Goal: Complete application form: Complete application form

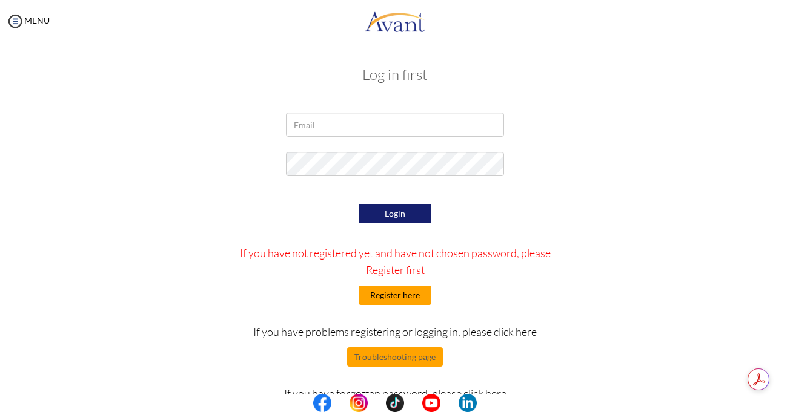
click at [378, 298] on button "Register here" at bounding box center [394, 295] width 73 height 19
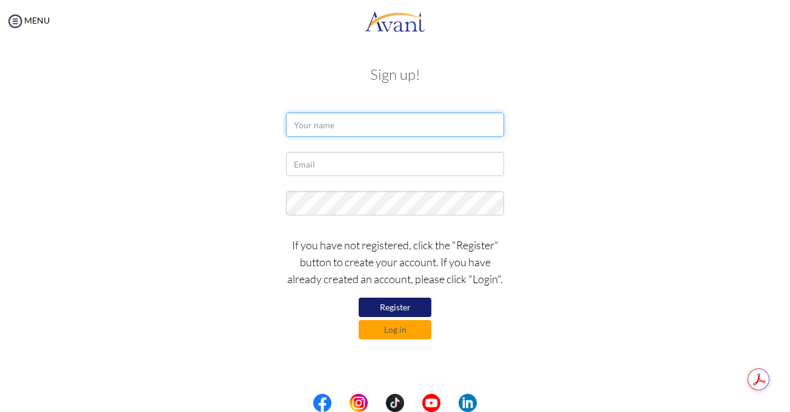
click at [391, 120] on input "text" at bounding box center [395, 125] width 218 height 24
type input "Binta Demba"
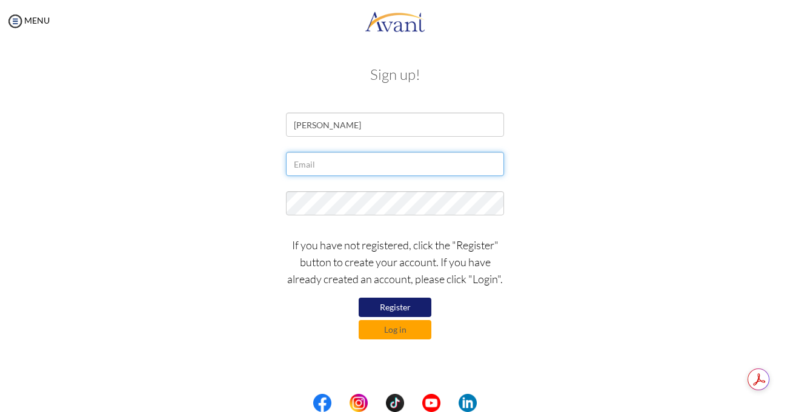
click at [363, 160] on input "text" at bounding box center [395, 164] width 218 height 24
type input "dembabinta82@gmail.com"
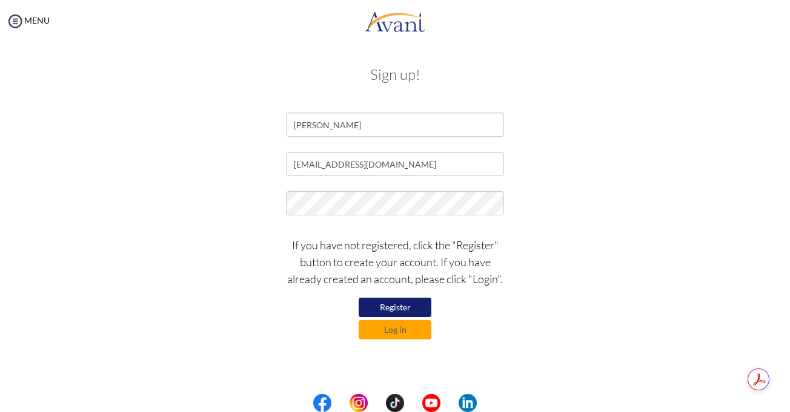
click at [394, 303] on button "Register" at bounding box center [394, 307] width 73 height 19
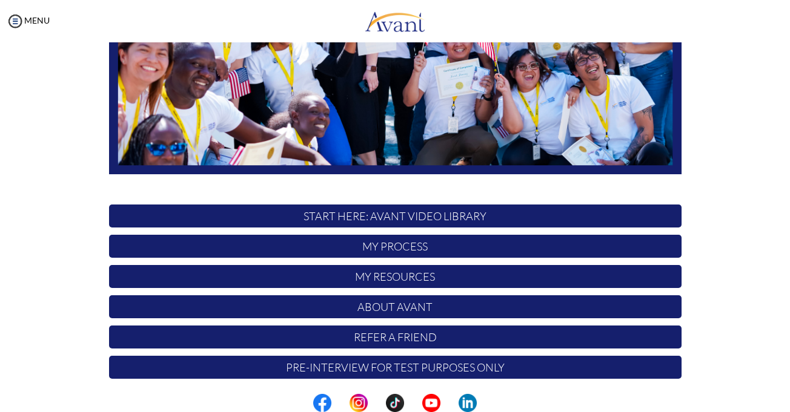
scroll to position [260, 0]
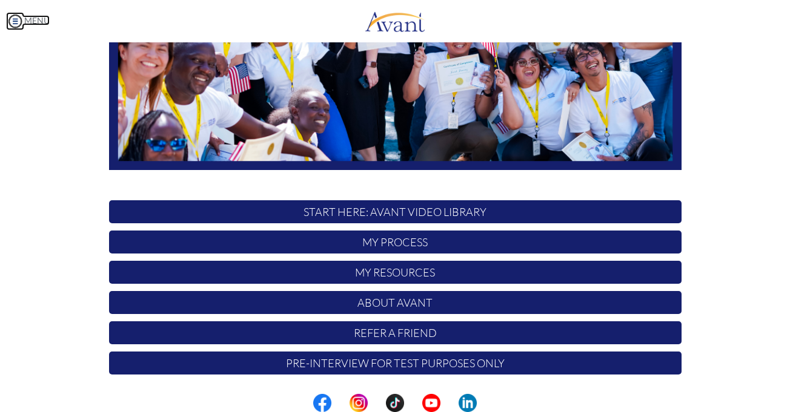
click at [13, 19] on img at bounding box center [15, 21] width 18 height 18
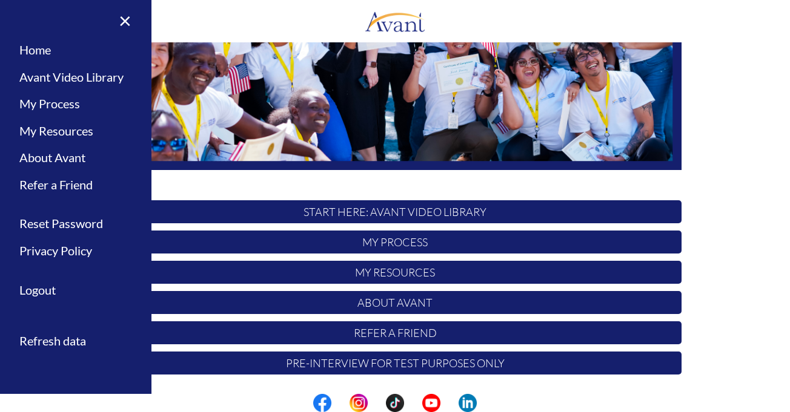
click at [450, 223] on p "START HERE: Avant Video Library" at bounding box center [395, 211] width 572 height 23
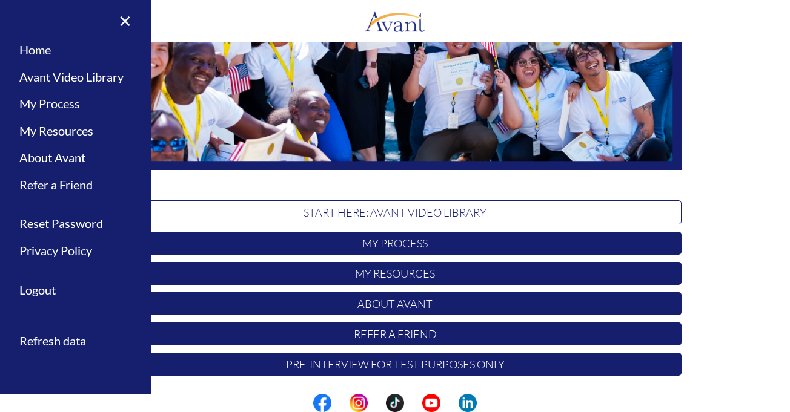
click at [452, 171] on img at bounding box center [395, 10] width 572 height 322
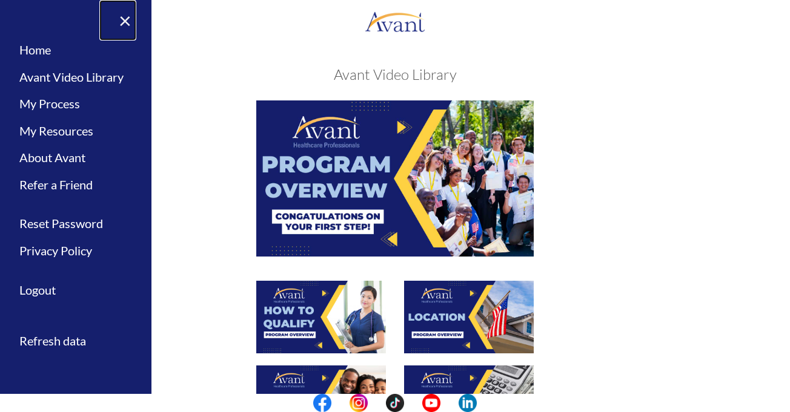
click at [124, 18] on link "×" at bounding box center [117, 20] width 37 height 41
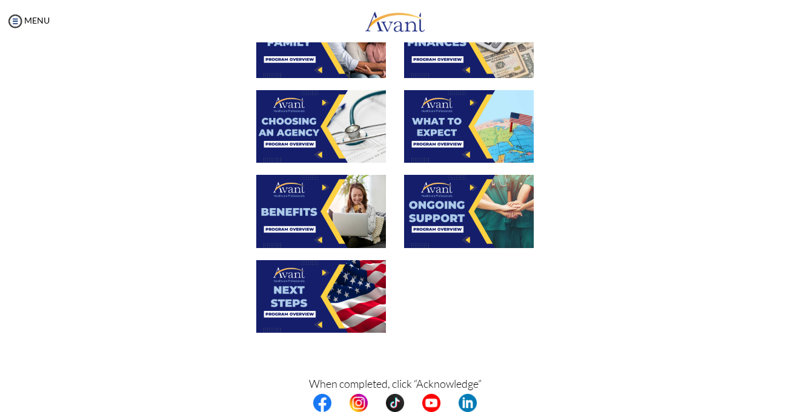
scroll to position [0, 0]
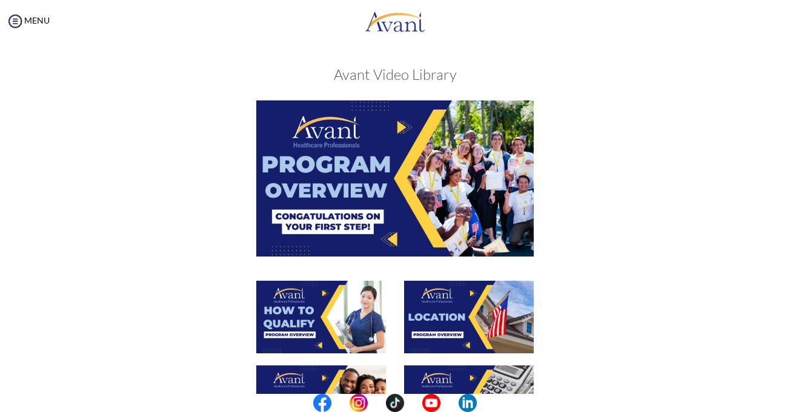
click at [397, 127] on img at bounding box center [394, 179] width 277 height 156
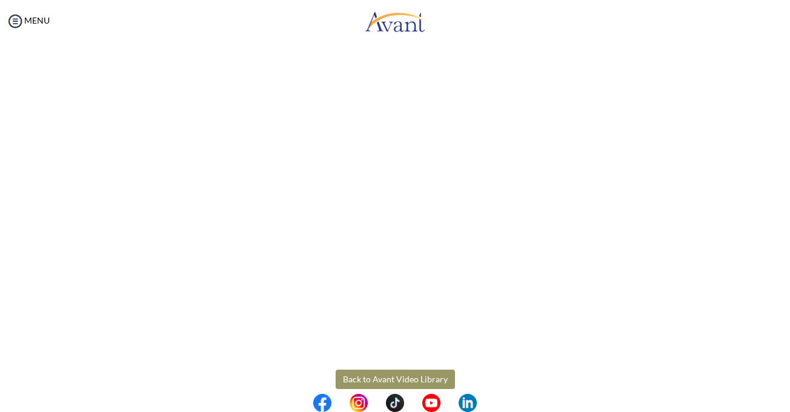
scroll to position [182, 0]
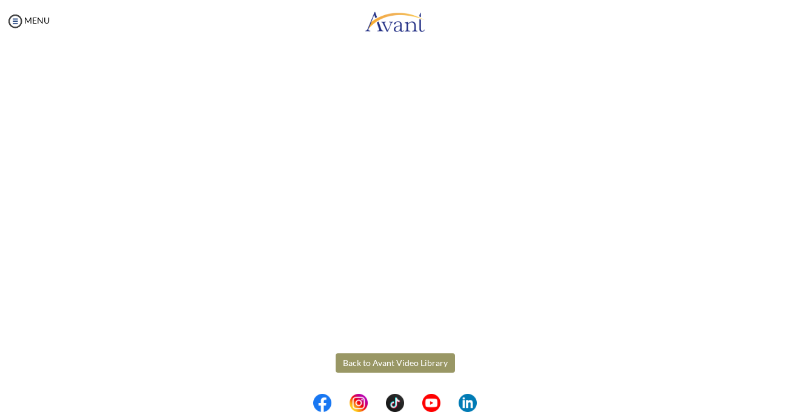
click at [782, 404] on center at bounding box center [395, 403] width 790 height 18
click at [418, 359] on body "Maintenance break. Please come back in 2 hours. MENU My Status What is the next…" at bounding box center [395, 206] width 790 height 412
click at [409, 361] on button "Back to Avant Video Library" at bounding box center [394, 363] width 119 height 19
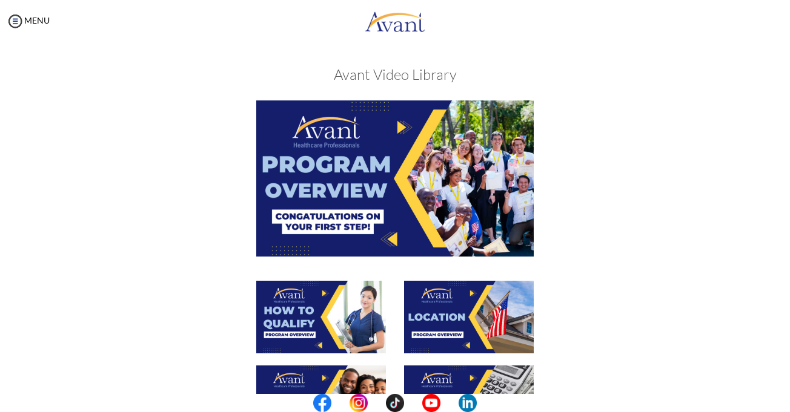
click at [316, 303] on img at bounding box center [321, 317] width 130 height 73
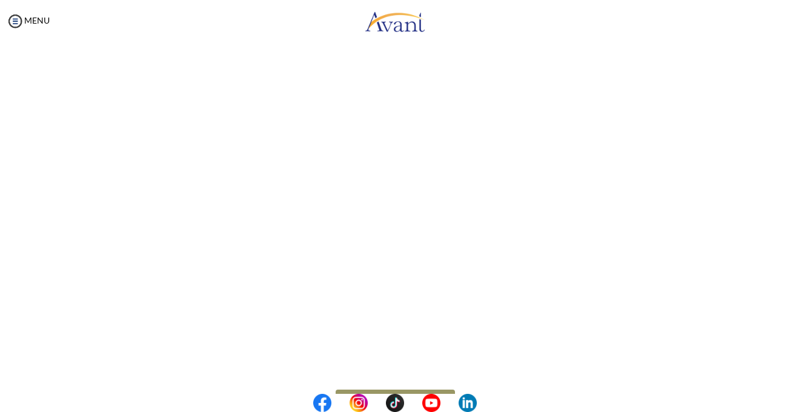
scroll to position [183, 0]
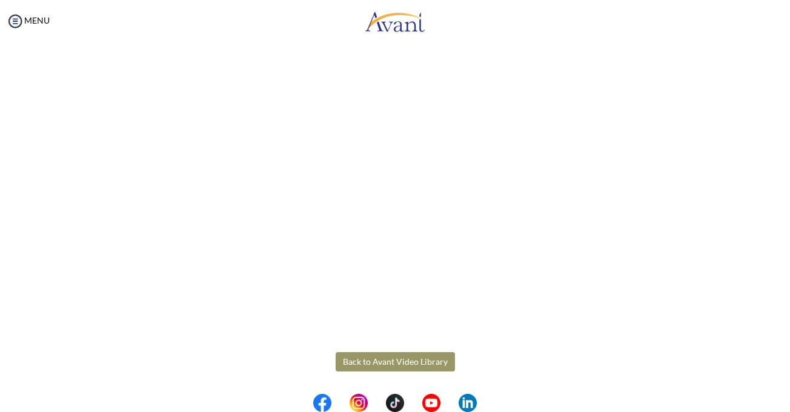
click at [424, 358] on body "Maintenance break. Please come back in 2 hours. MENU My Status What is the next…" at bounding box center [395, 206] width 790 height 412
click at [408, 360] on button "Back to Avant Video Library" at bounding box center [394, 361] width 119 height 19
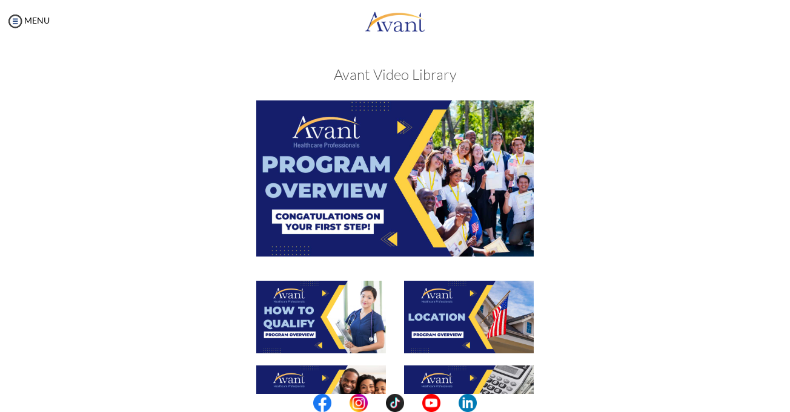
click at [454, 307] on img at bounding box center [469, 317] width 130 height 73
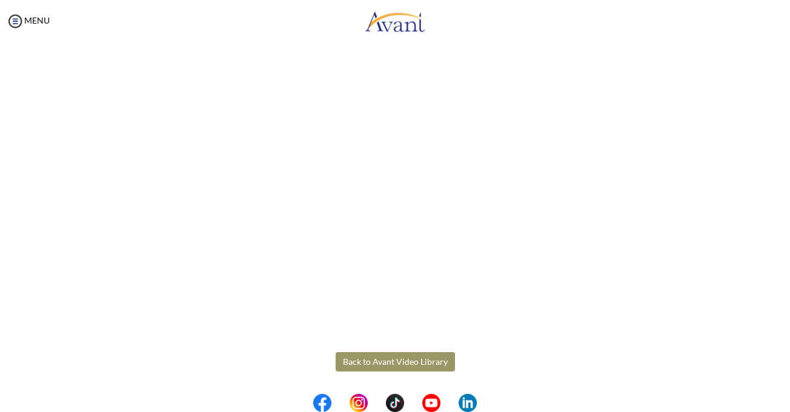
click at [398, 358] on body "Maintenance break. Please come back in 2 hours. MENU My Status What is the next…" at bounding box center [395, 206] width 790 height 412
click at [381, 362] on button "Back to Avant Video Library" at bounding box center [394, 361] width 119 height 19
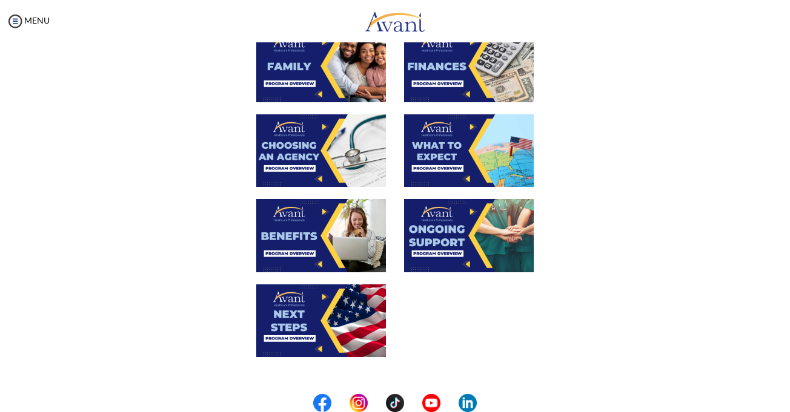
scroll to position [312, 0]
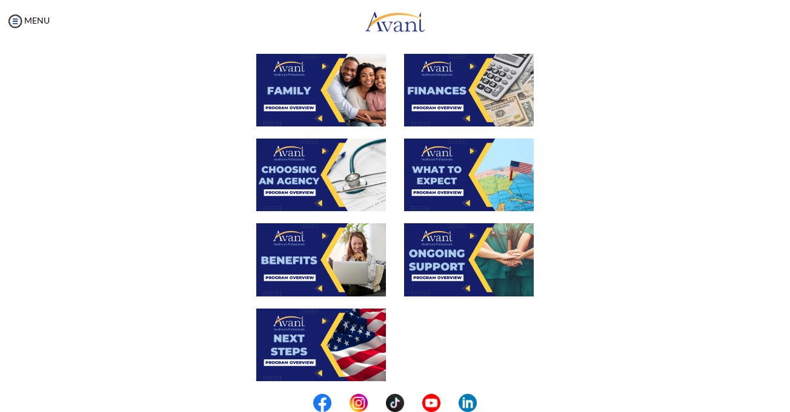
click at [291, 175] on img at bounding box center [321, 175] width 130 height 73
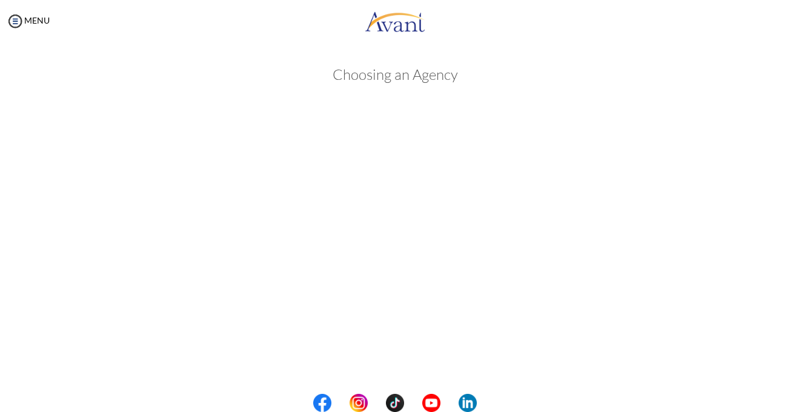
scroll to position [312, 0]
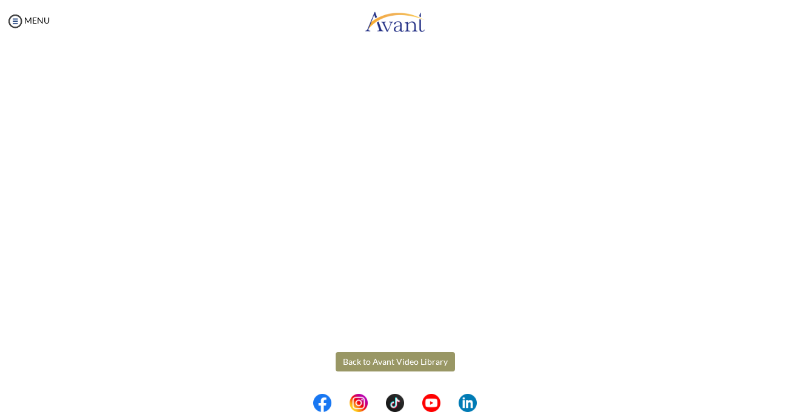
click at [397, 357] on body "Maintenance break. Please come back in 2 hours. MENU My Status What is the next…" at bounding box center [395, 206] width 790 height 412
click at [434, 362] on button "Back to Avant Video Library" at bounding box center [394, 361] width 119 height 19
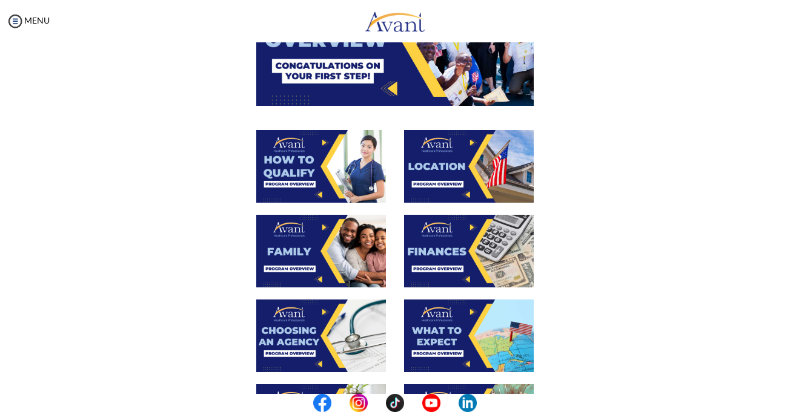
scroll to position [142, 0]
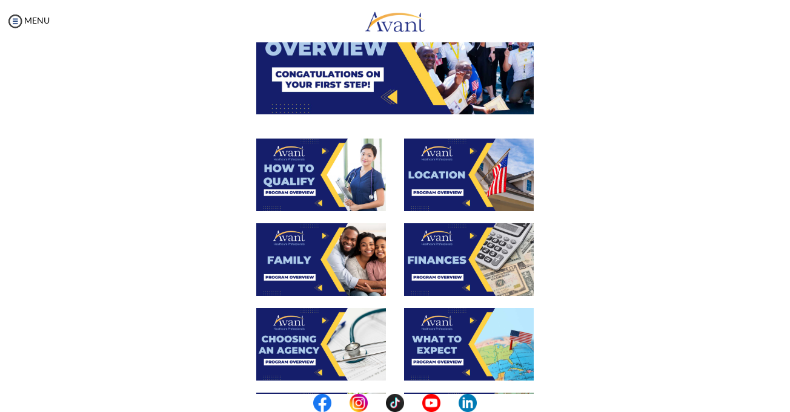
click at [300, 256] on img at bounding box center [321, 259] width 130 height 73
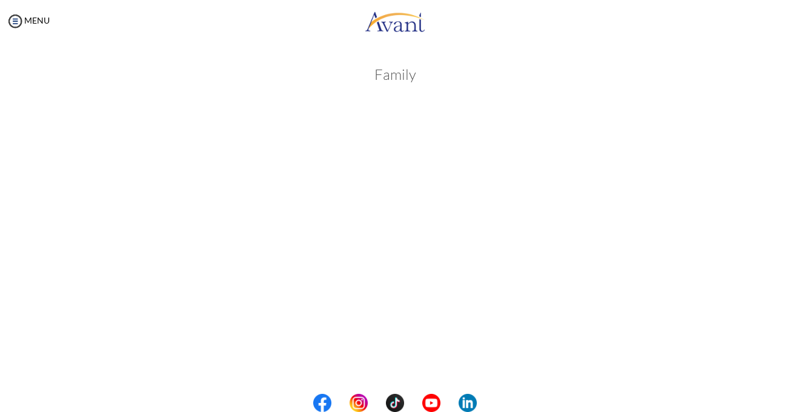
scroll to position [312, 0]
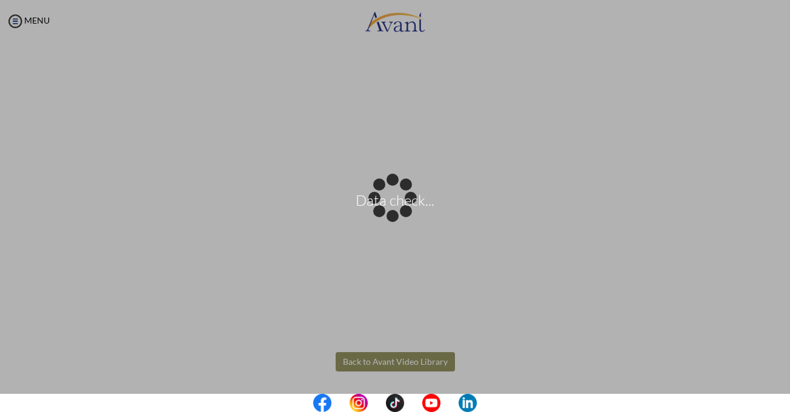
click at [412, 357] on body "Data check... Maintenance break. Please come back in 2 hours. MENU My Status Wh…" at bounding box center [395, 206] width 790 height 412
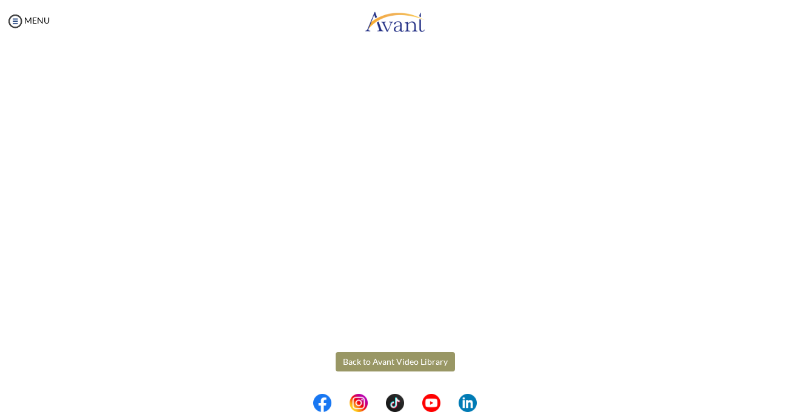
click at [403, 357] on button "Back to Avant Video Library" at bounding box center [394, 361] width 119 height 19
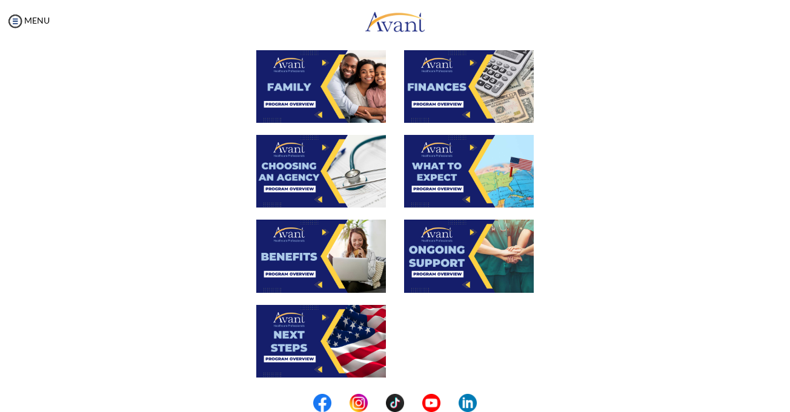
scroll to position [312, 0]
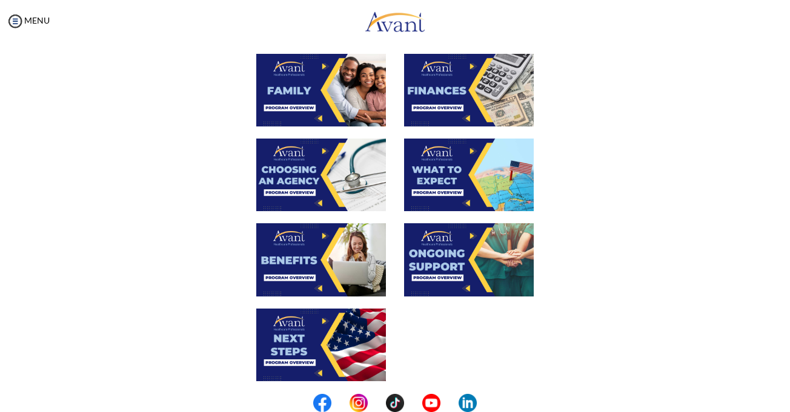
click at [479, 87] on img at bounding box center [469, 90] width 130 height 73
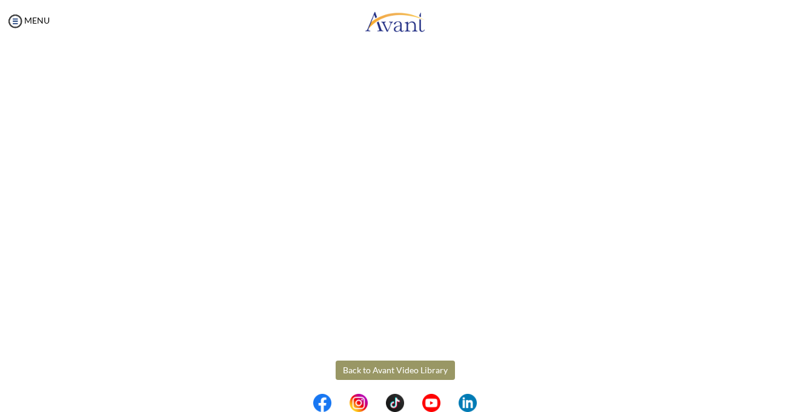
scroll to position [183, 0]
click at [423, 360] on body "Maintenance break. Please come back in 2 hours. MENU My Status What is the next…" at bounding box center [395, 206] width 790 height 412
click at [391, 357] on button "Back to Avant Video Library" at bounding box center [394, 361] width 119 height 19
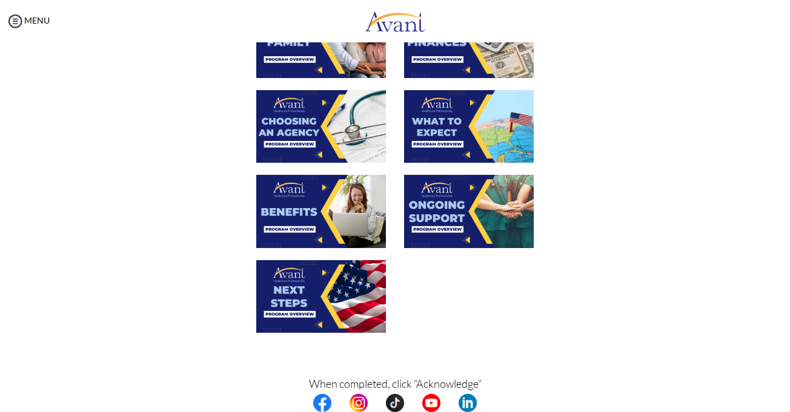
scroll to position [336, 0]
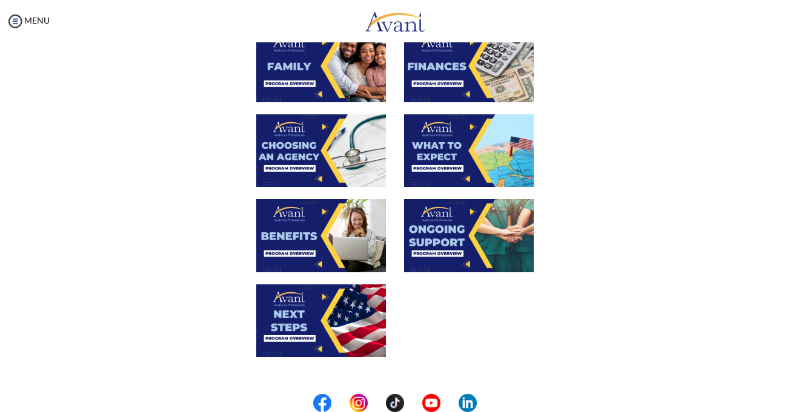
click at [302, 147] on img at bounding box center [321, 150] width 130 height 73
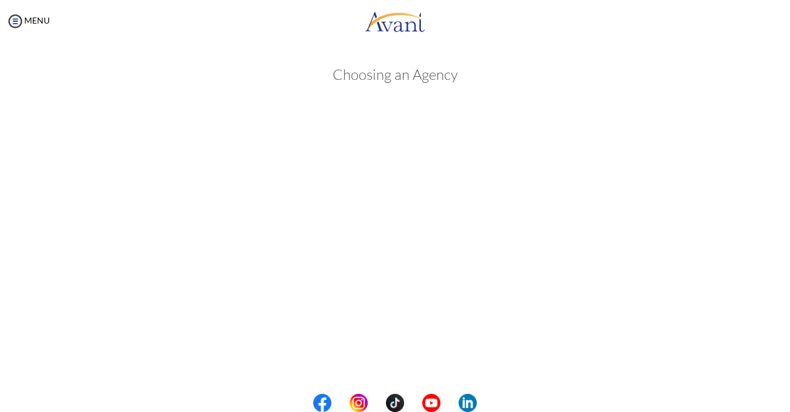
scroll to position [312, 0]
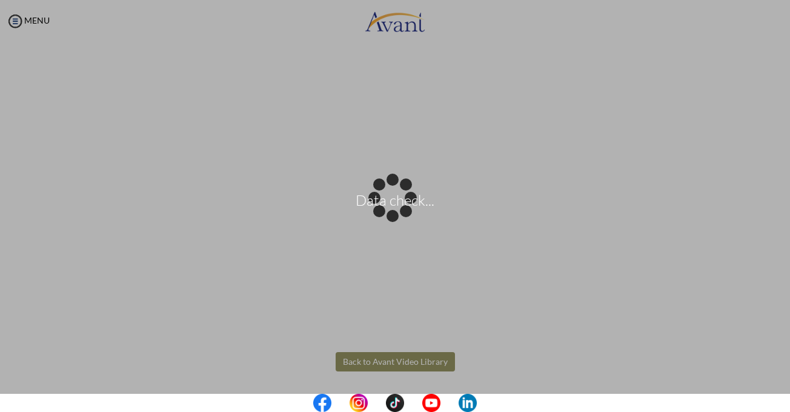
click at [403, 362] on body "Data check... Maintenance break. Please come back in 2 hours. MENU My Status Wh…" at bounding box center [395, 206] width 790 height 412
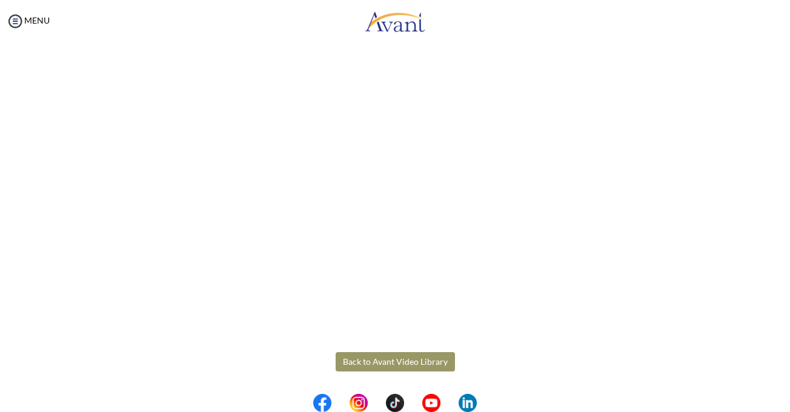
click at [410, 360] on button "Back to Avant Video Library" at bounding box center [394, 361] width 119 height 19
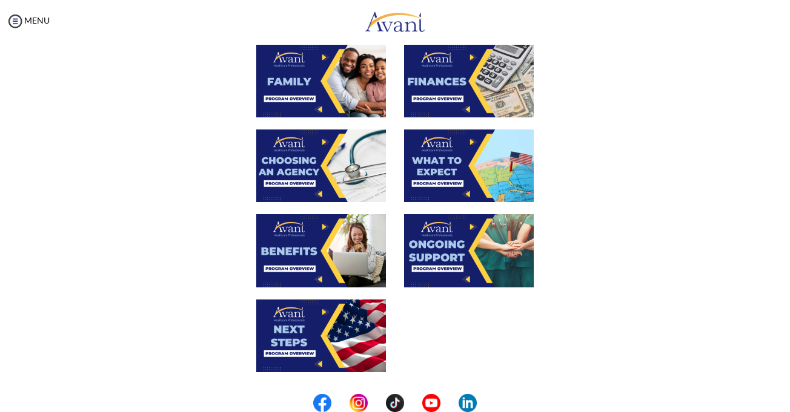
scroll to position [312, 0]
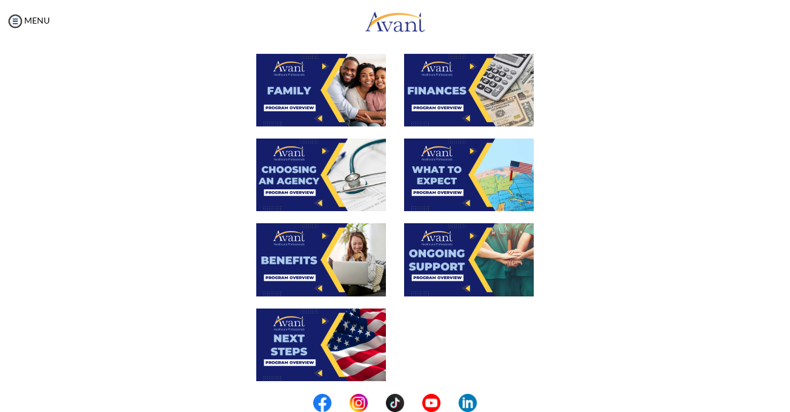
click at [468, 165] on img at bounding box center [469, 175] width 130 height 73
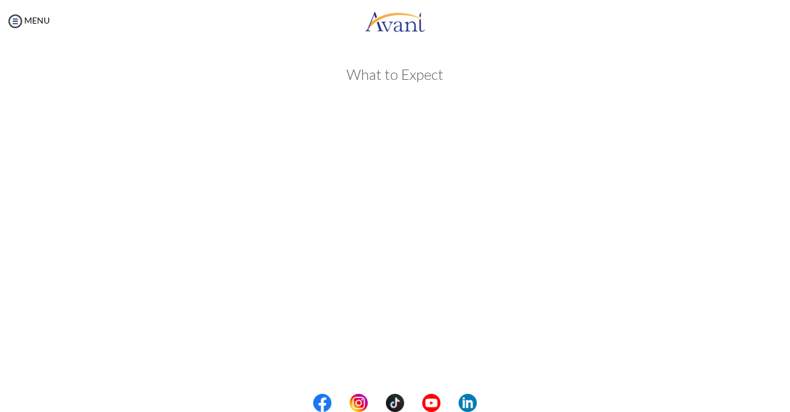
scroll to position [312, 0]
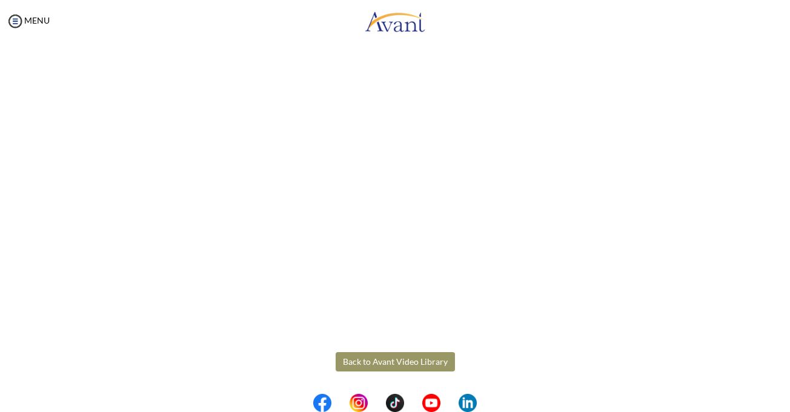
click at [370, 358] on body "Maintenance break. Please come back in 2 hours. MENU My Status What is the next…" at bounding box center [395, 206] width 790 height 412
click at [372, 356] on button "Back to Avant Video Library" at bounding box center [394, 361] width 119 height 19
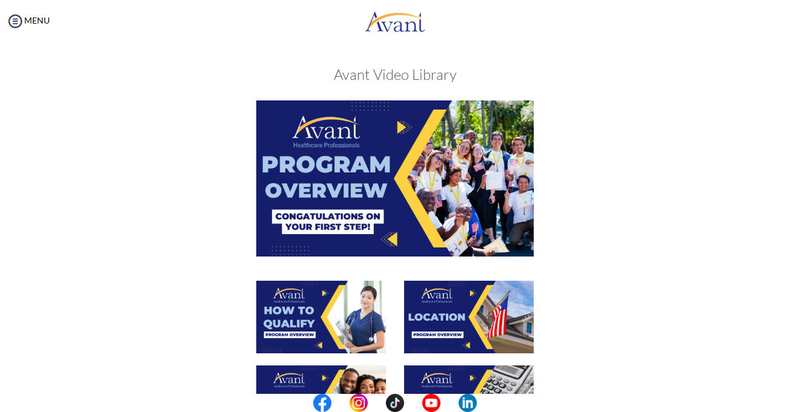
scroll to position [360, 0]
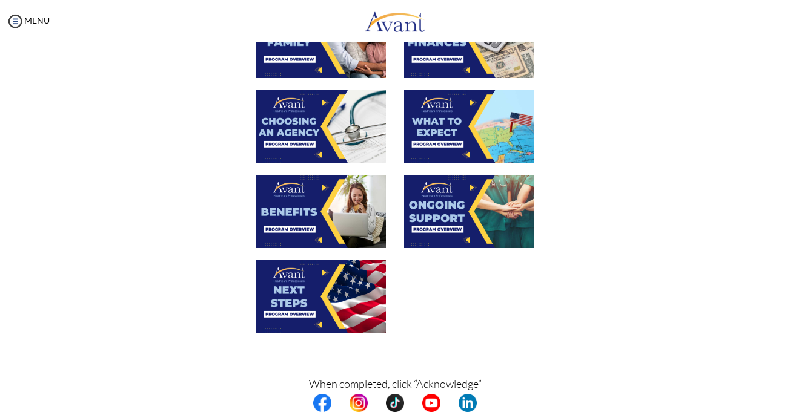
click at [325, 216] on img at bounding box center [321, 211] width 130 height 73
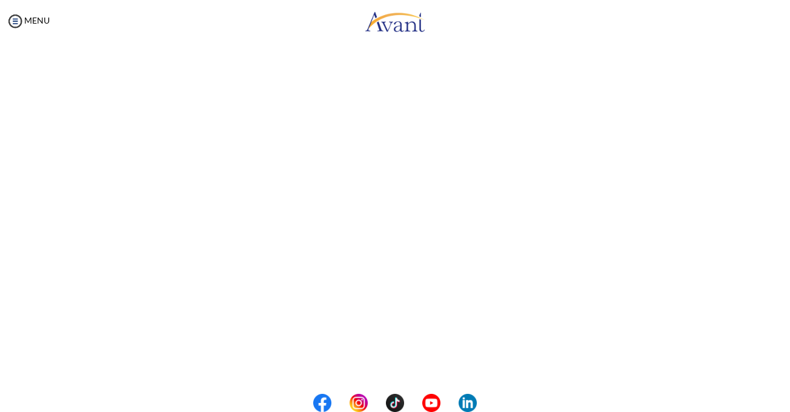
scroll to position [216, 0]
click at [785, 401] on center at bounding box center [395, 403] width 790 height 18
click at [16, 20] on img at bounding box center [15, 21] width 18 height 18
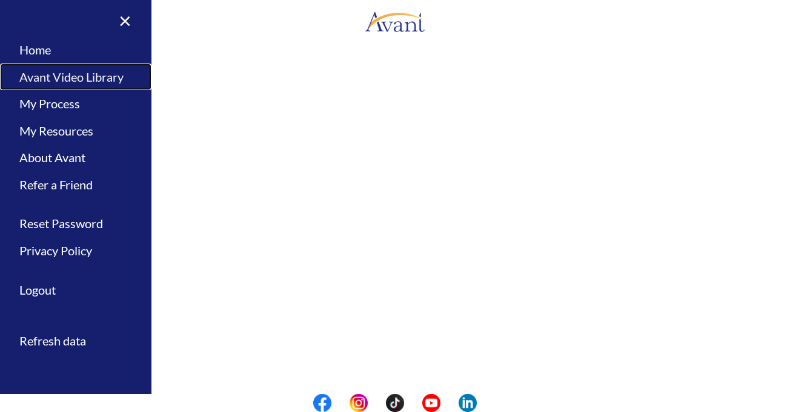
click at [108, 75] on link "Avant Video Library" at bounding box center [75, 77] width 151 height 27
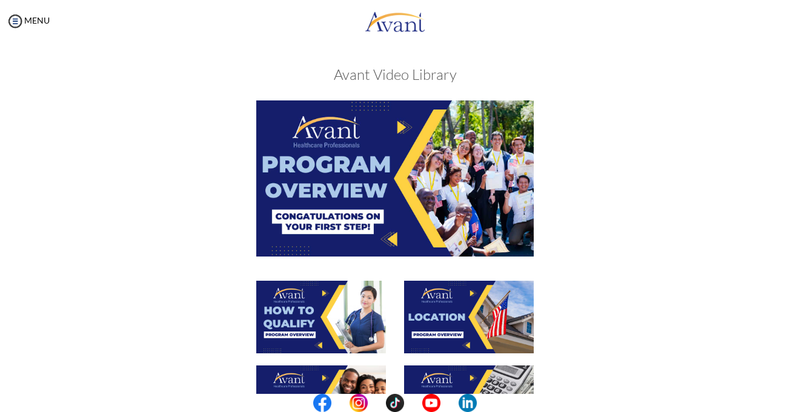
scroll to position [420, 0]
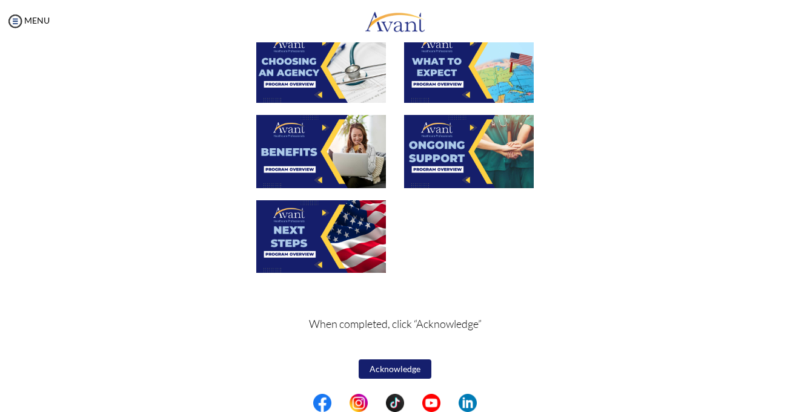
click at [455, 140] on img at bounding box center [469, 151] width 130 height 73
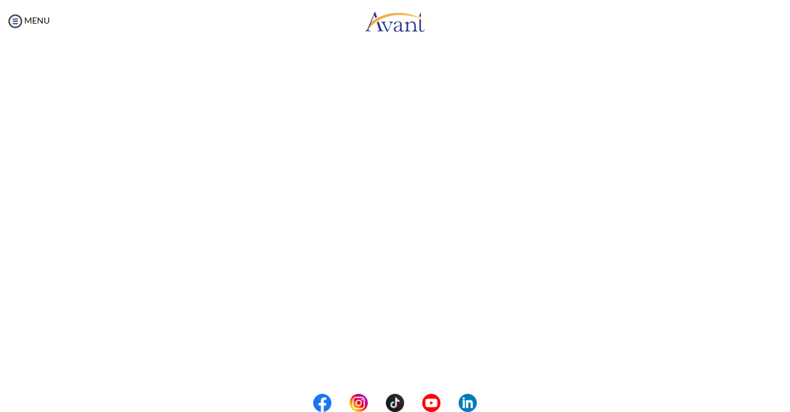
scroll to position [240, 0]
click at [784, 401] on center at bounding box center [395, 403] width 790 height 18
click at [16, 21] on img at bounding box center [15, 21] width 18 height 18
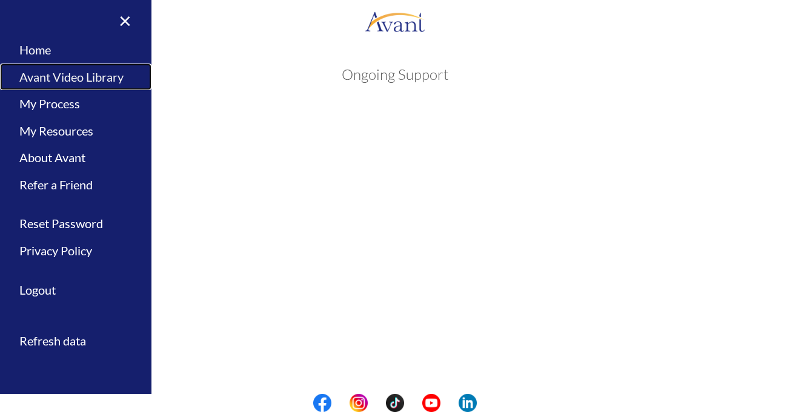
click at [47, 74] on link "Avant Video Library" at bounding box center [75, 77] width 151 height 27
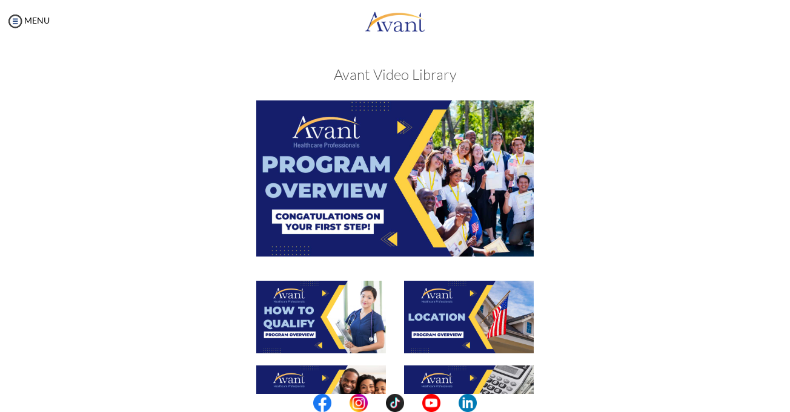
scroll to position [360, 0]
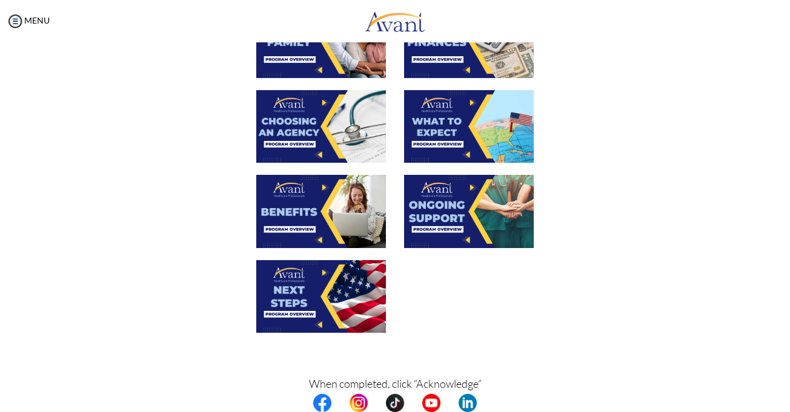
click at [323, 284] on img at bounding box center [321, 296] width 130 height 73
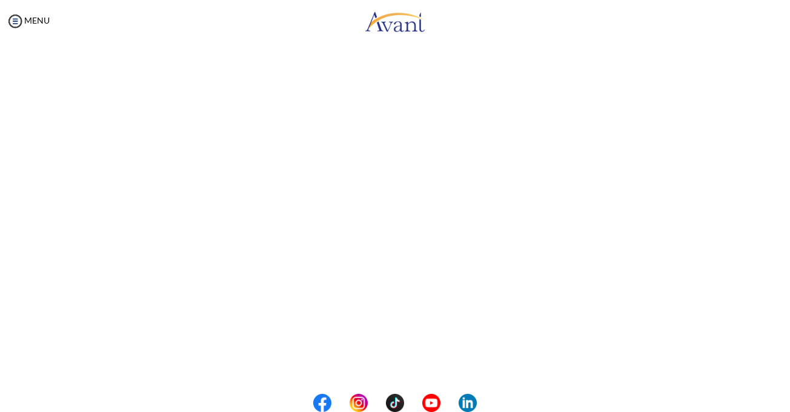
scroll to position [191, 0]
click at [17, 27] on body "Maintenance break. Please come back in 2 hours. MENU My Status What is the next…" at bounding box center [395, 206] width 790 height 412
click at [13, 19] on img at bounding box center [15, 21] width 18 height 18
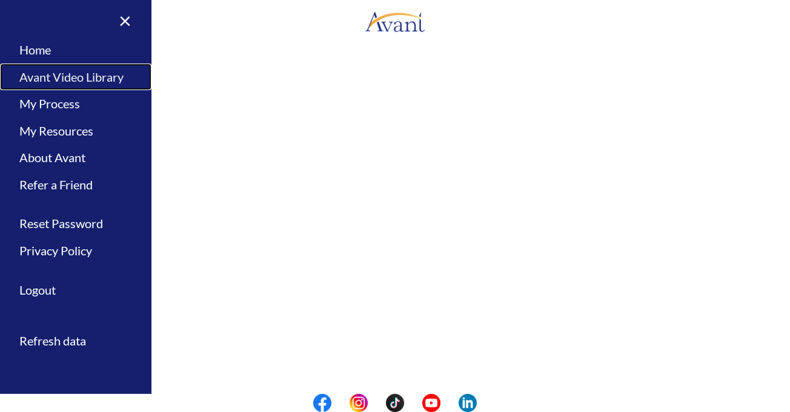
click at [31, 71] on link "Avant Video Library" at bounding box center [75, 77] width 151 height 27
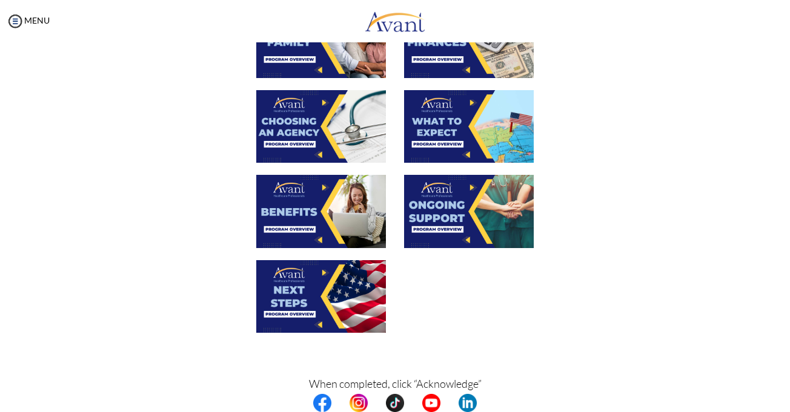
scroll to position [0, 0]
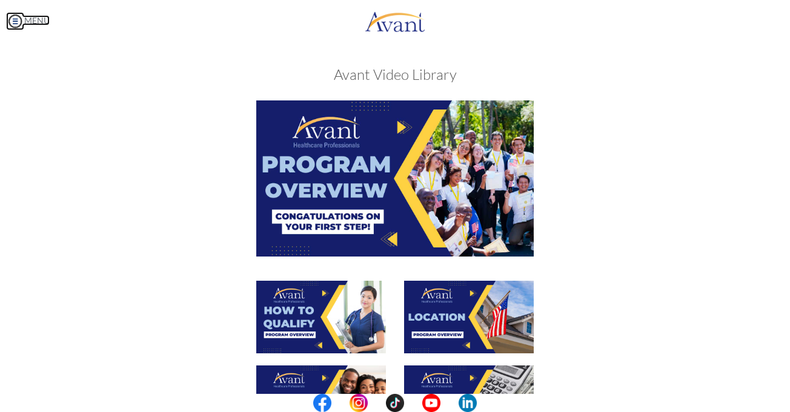
click at [15, 22] on img at bounding box center [15, 21] width 18 height 18
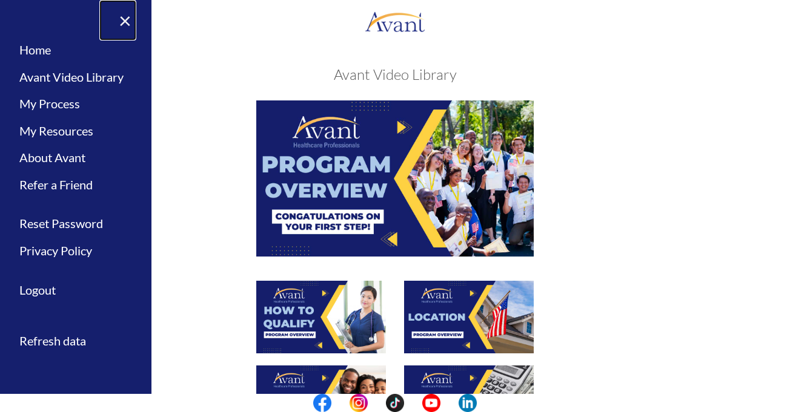
click at [125, 18] on link "×" at bounding box center [117, 20] width 37 height 41
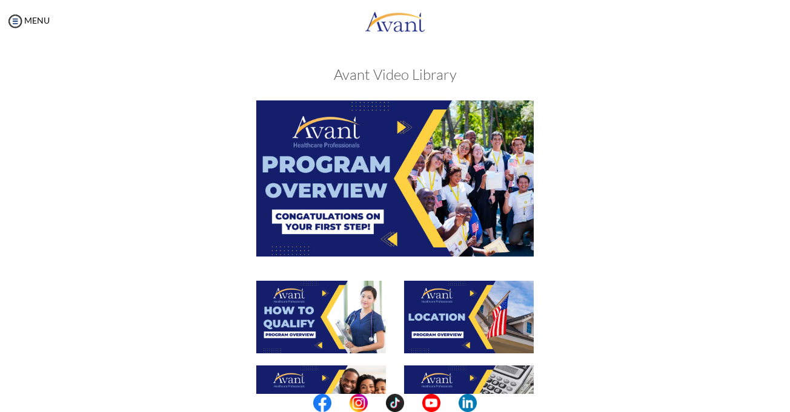
scroll to position [360, 0]
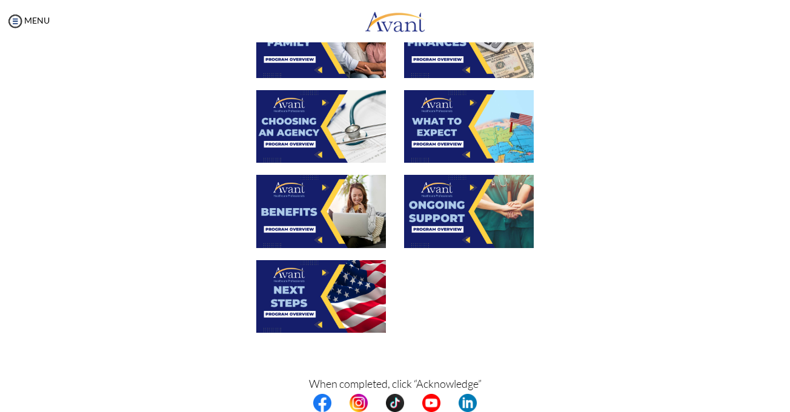
click at [439, 382] on p "When completed, click “Acknowledge”" at bounding box center [395, 392] width 572 height 34
click at [449, 386] on p "When completed, click “Acknowledge”" at bounding box center [395, 392] width 572 height 34
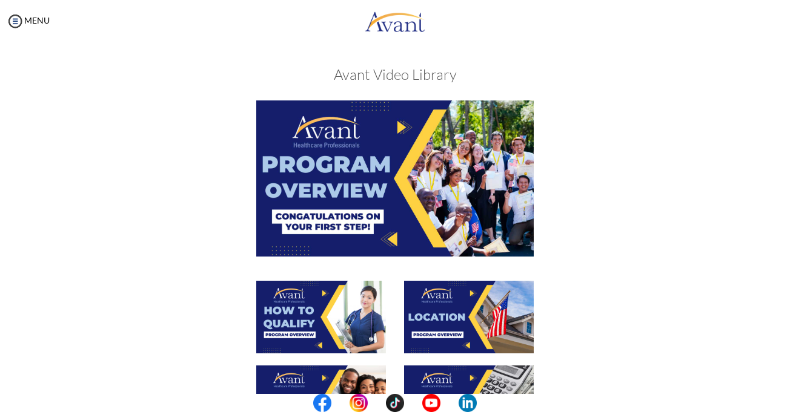
click at [394, 74] on h3 "Avant Video Library" at bounding box center [394, 75] width 765 height 16
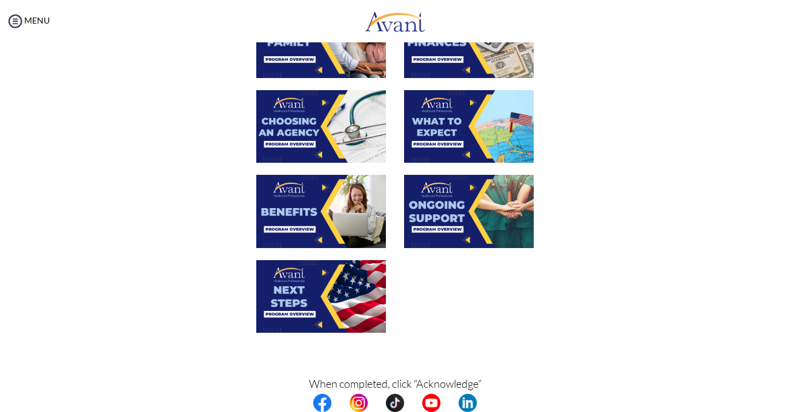
click at [298, 294] on img at bounding box center [321, 296] width 130 height 73
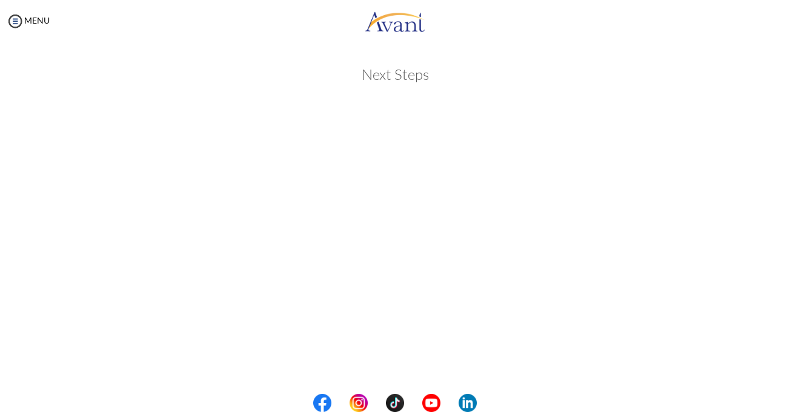
scroll to position [312, 0]
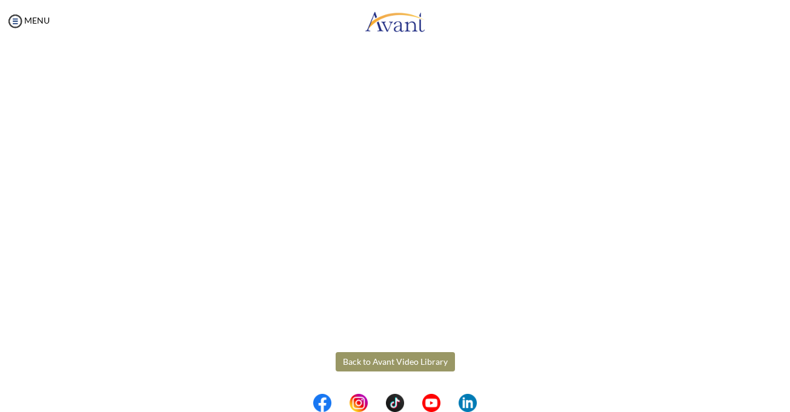
click at [394, 360] on body "Maintenance break. Please come back in 2 hours. MENU My Status What is the next…" at bounding box center [395, 206] width 790 height 412
click at [397, 361] on button "Back to Avant Video Library" at bounding box center [394, 361] width 119 height 19
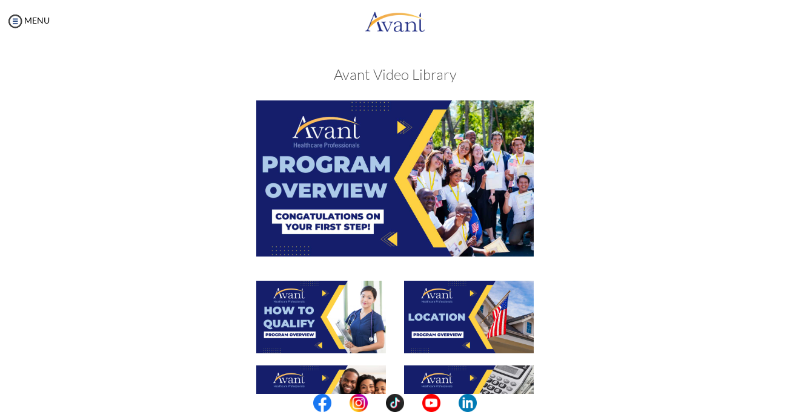
scroll to position [360, 0]
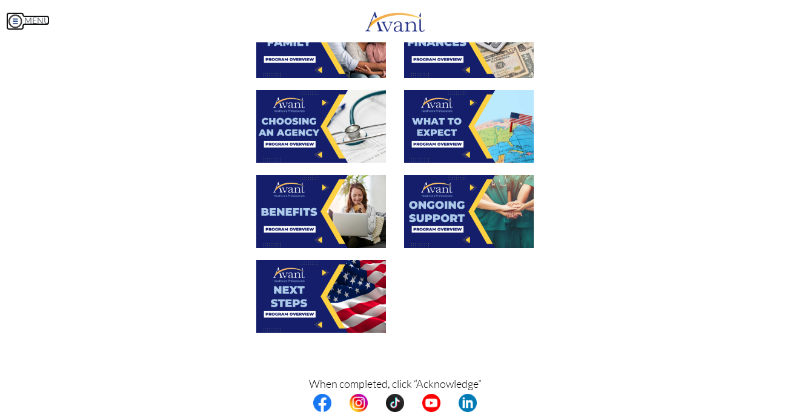
click at [13, 22] on img at bounding box center [15, 21] width 18 height 18
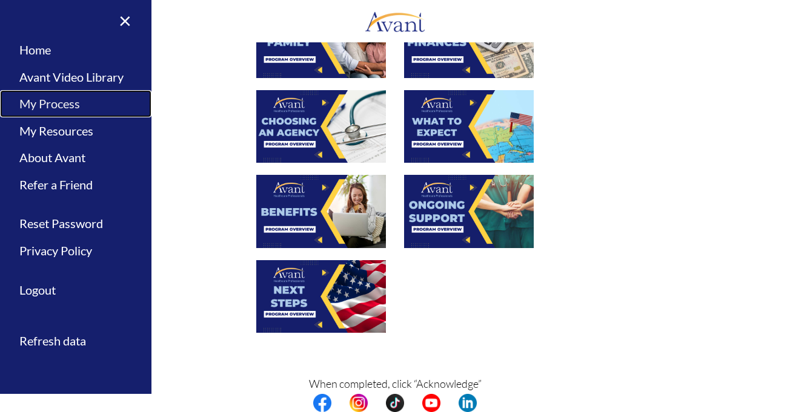
click at [47, 101] on link "My Process" at bounding box center [75, 103] width 151 height 27
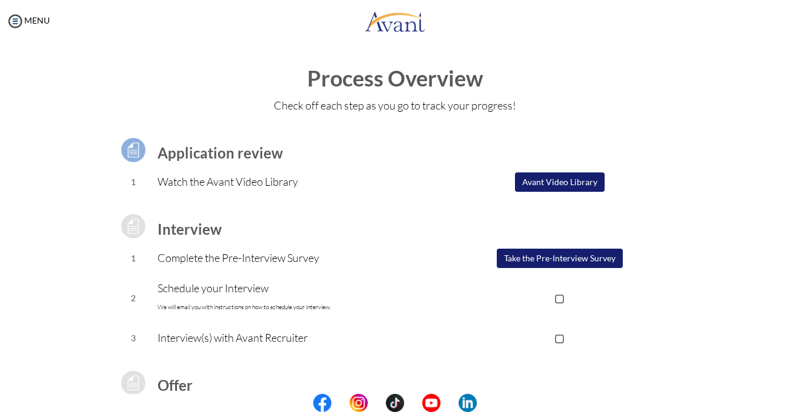
scroll to position [139, 0]
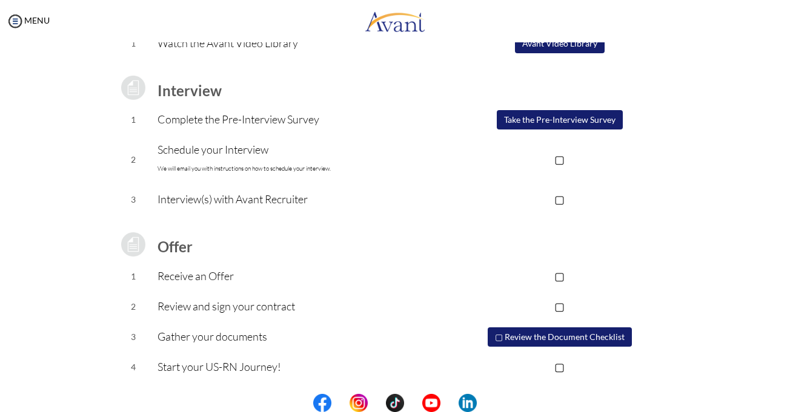
click at [789, 401] on center at bounding box center [395, 403] width 790 height 18
click at [783, 401] on center at bounding box center [395, 403] width 790 height 18
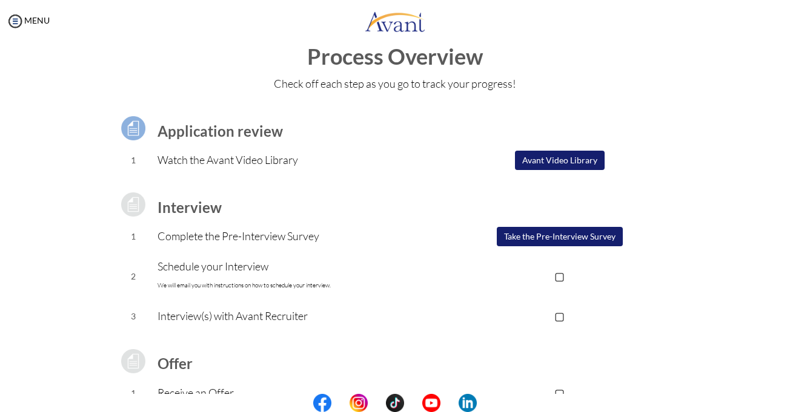
scroll to position [0, 0]
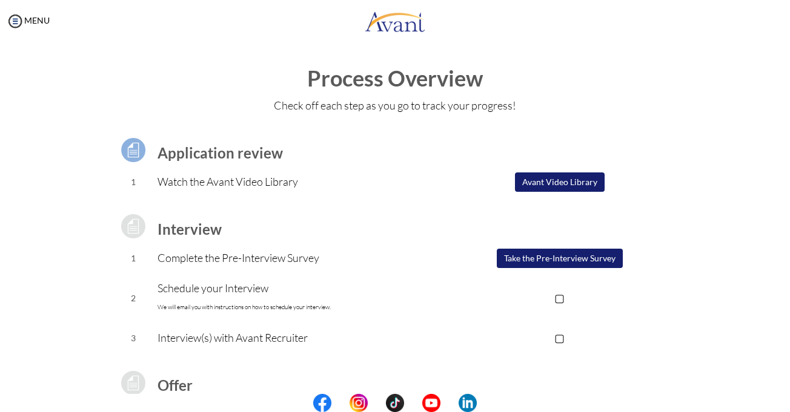
click at [538, 176] on button "Avant Video Library" at bounding box center [560, 182] width 90 height 19
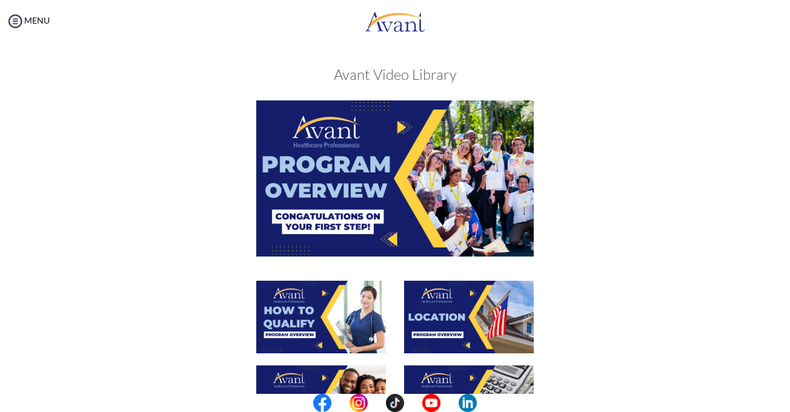
scroll to position [360, 0]
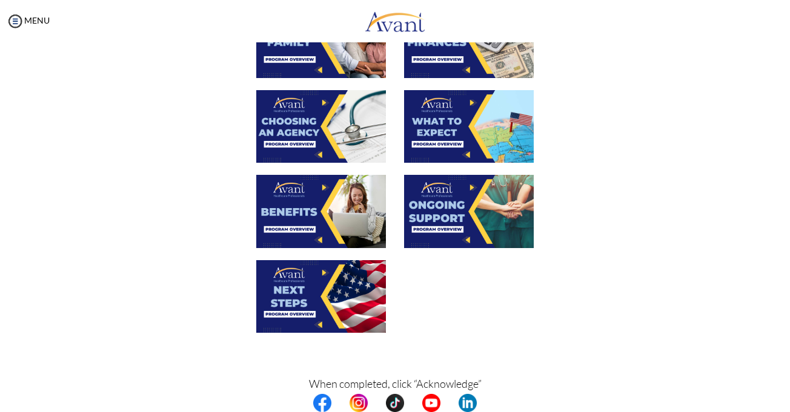
click at [451, 384] on p "When completed, click “Acknowledge”" at bounding box center [395, 392] width 572 height 34
click at [454, 386] on p "When completed, click “Acknowledge”" at bounding box center [395, 392] width 572 height 34
click at [10, 18] on img at bounding box center [15, 21] width 18 height 18
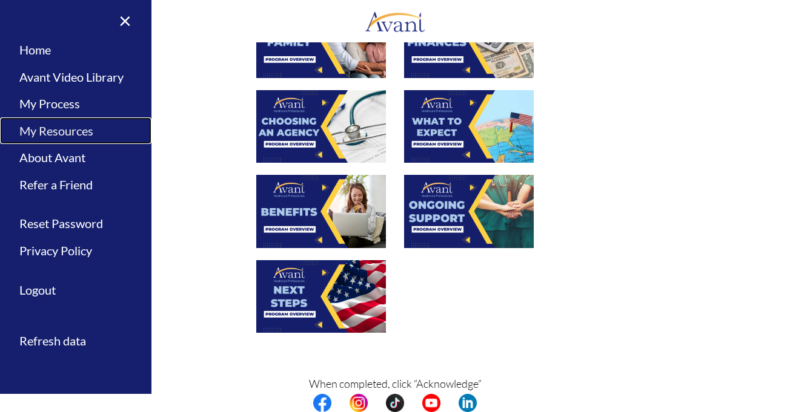
click at [64, 129] on link "My Resources" at bounding box center [75, 130] width 151 height 27
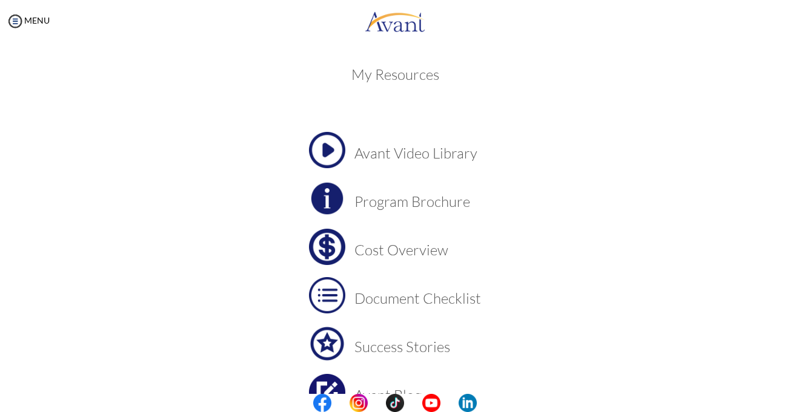
click at [786, 396] on center at bounding box center [395, 403] width 790 height 18
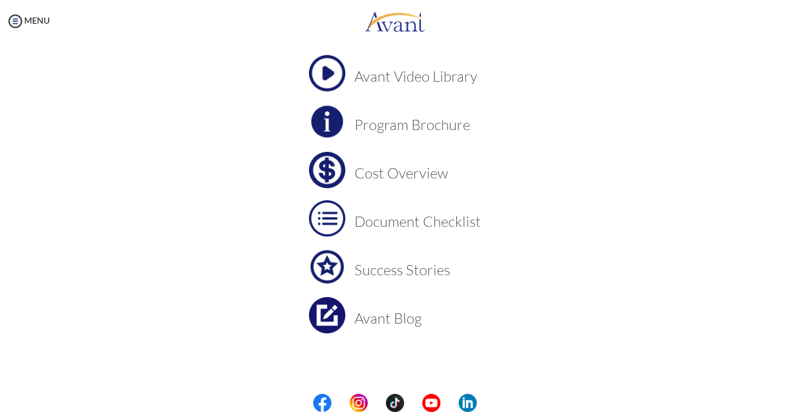
scroll to position [0, 0]
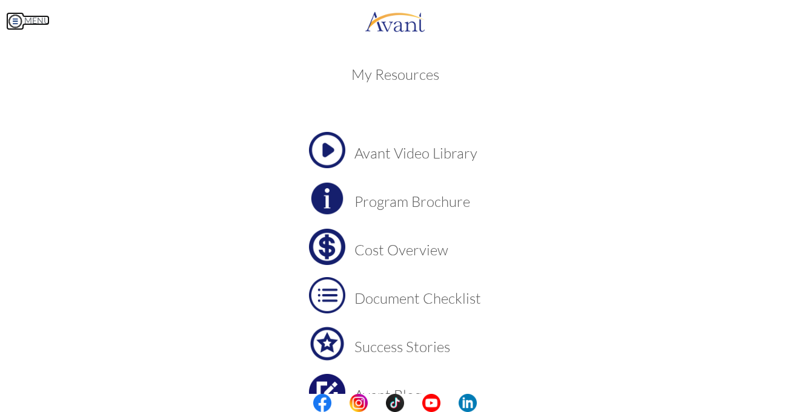
click at [13, 25] on img at bounding box center [15, 21] width 18 height 18
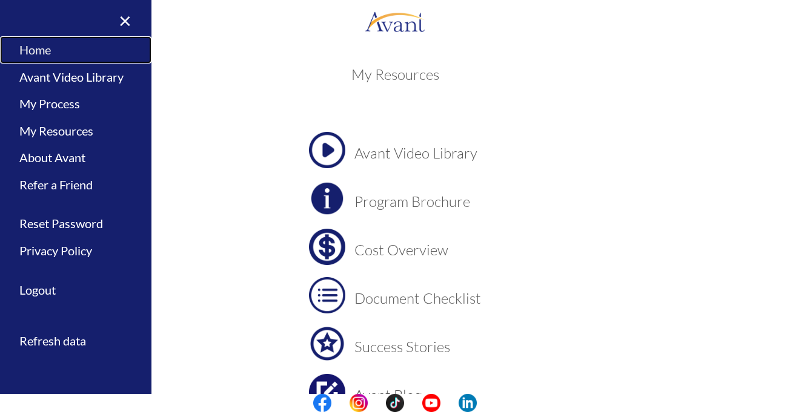
click at [37, 44] on link "Home" at bounding box center [75, 49] width 151 height 27
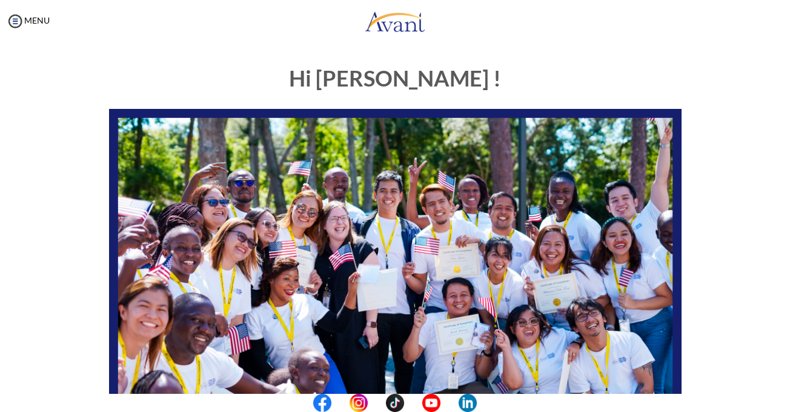
scroll to position [260, 0]
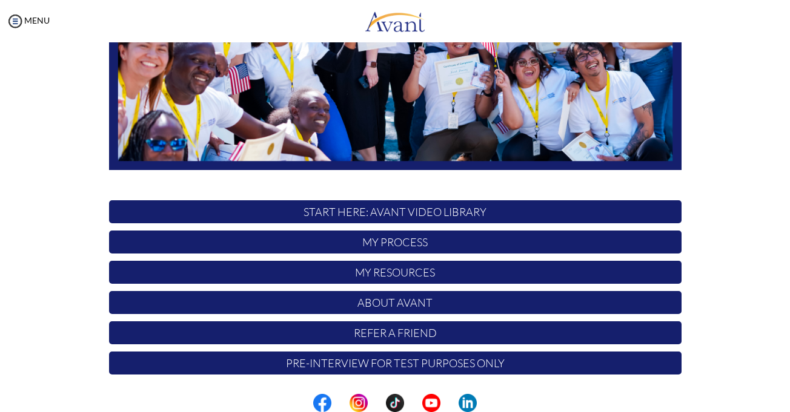
click at [783, 401] on center at bounding box center [395, 403] width 790 height 18
click at [616, 363] on p "Pre-Interview for test purposes only" at bounding box center [395, 363] width 572 height 23
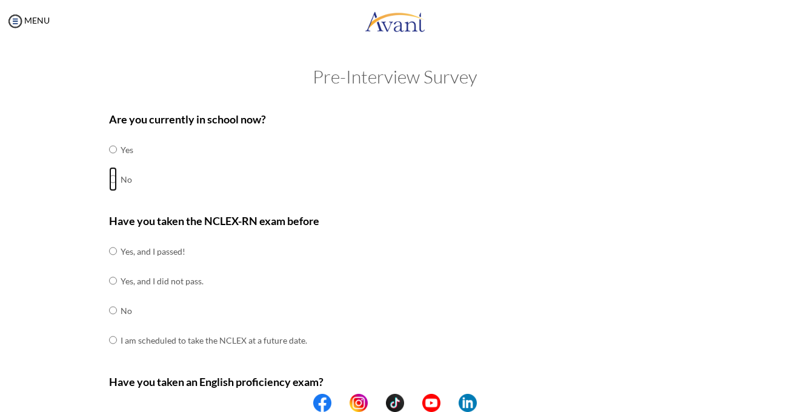
click at [109, 181] on input "radio" at bounding box center [113, 179] width 8 height 24
radio input "true"
click at [111, 307] on input "radio" at bounding box center [113, 310] width 8 height 24
radio input "true"
click at [109, 328] on input "radio" at bounding box center [113, 340] width 8 height 24
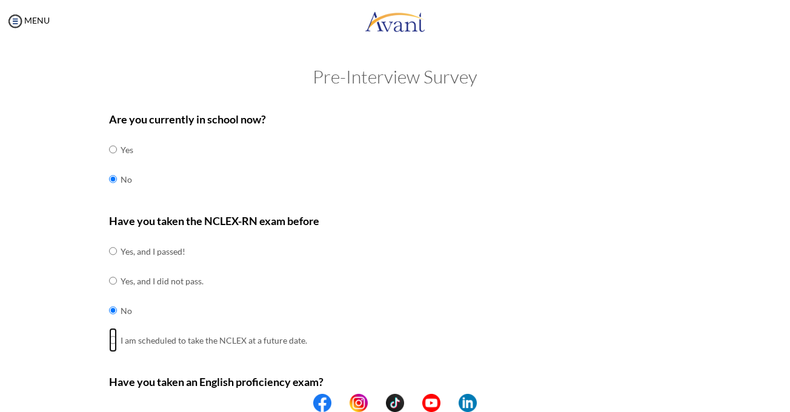
radio input "true"
click at [109, 298] on input "radio" at bounding box center [113, 310] width 8 height 24
radio input "true"
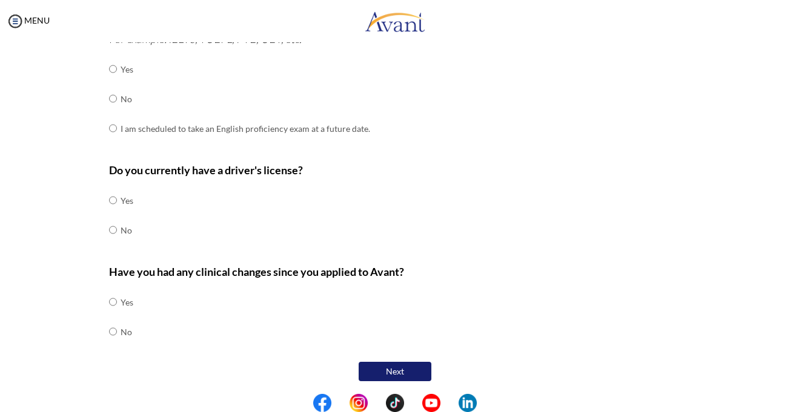
scroll to position [336, 0]
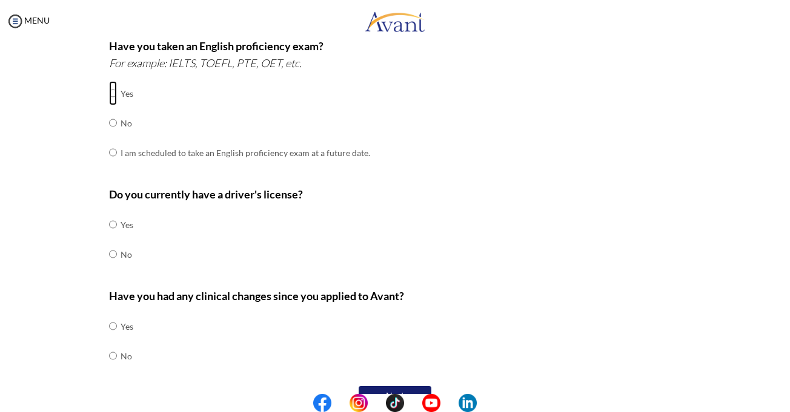
click at [109, 99] on input "radio" at bounding box center [113, 93] width 8 height 24
radio input "true"
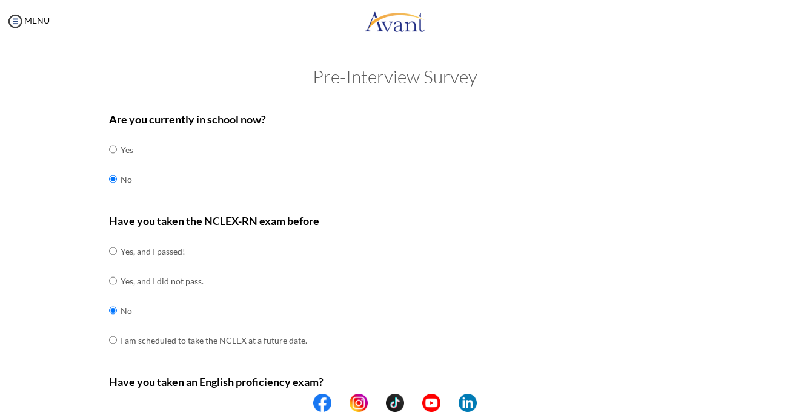
scroll to position [360, 0]
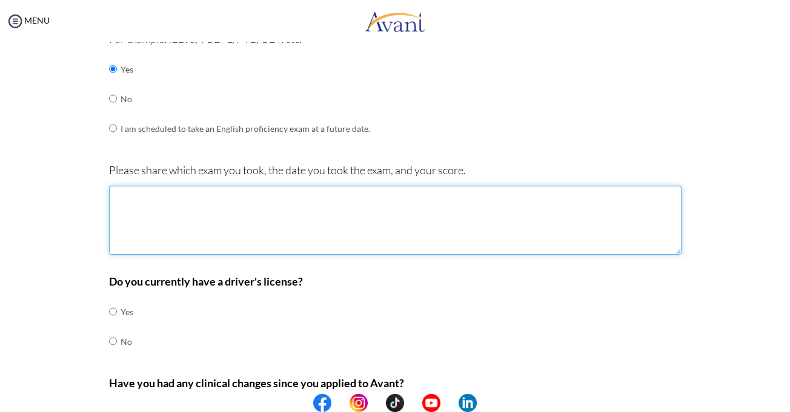
click at [124, 201] on textarea at bounding box center [395, 220] width 572 height 69
click at [124, 209] on textarea "OET- [DATE] Listing- B Speaking- B Writing- B Reading-B" at bounding box center [395, 220] width 572 height 69
click at [125, 206] on textarea "OET- [DATE] Listing- B Speaking- B Writing- B Reading-B" at bounding box center [395, 220] width 572 height 69
click at [186, 223] on textarea "OET- [DATE] Listening- B Speaking- B Writing- B Reading-B" at bounding box center [395, 220] width 572 height 69
type textarea "OET- [DATE] Listening- B Speaking- B Writing- B Reading-B"
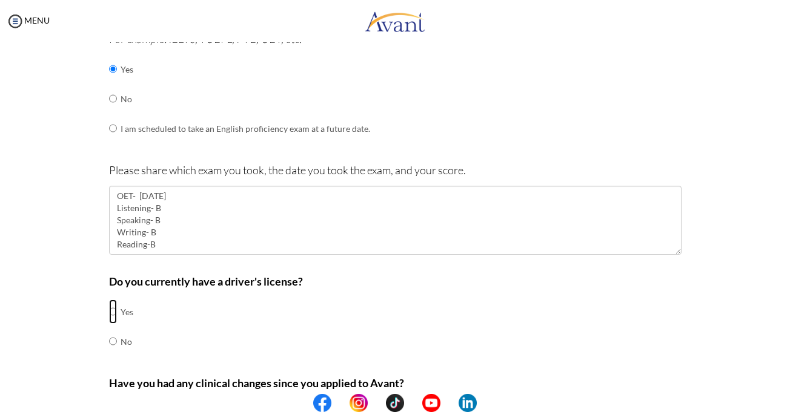
click at [109, 312] on input "radio" at bounding box center [113, 312] width 8 height 24
radio input "true"
click at [109, 312] on input "radio" at bounding box center [113, 312] width 8 height 24
click at [109, 342] on input "radio" at bounding box center [113, 341] width 8 height 24
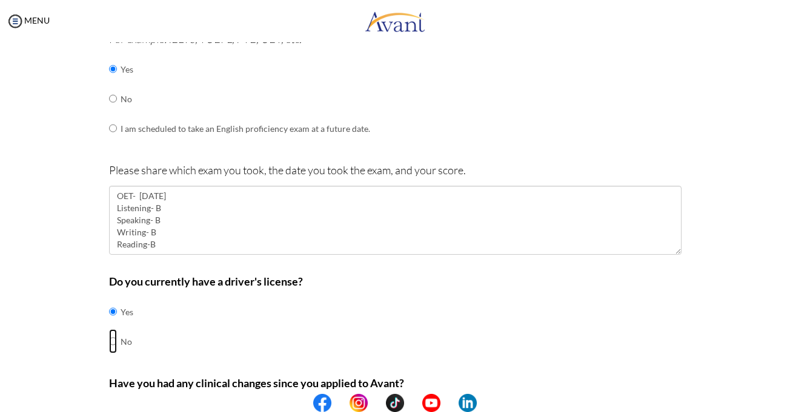
radio input "true"
click at [784, 401] on center at bounding box center [395, 403] width 790 height 18
click at [784, 398] on center at bounding box center [395, 403] width 790 height 18
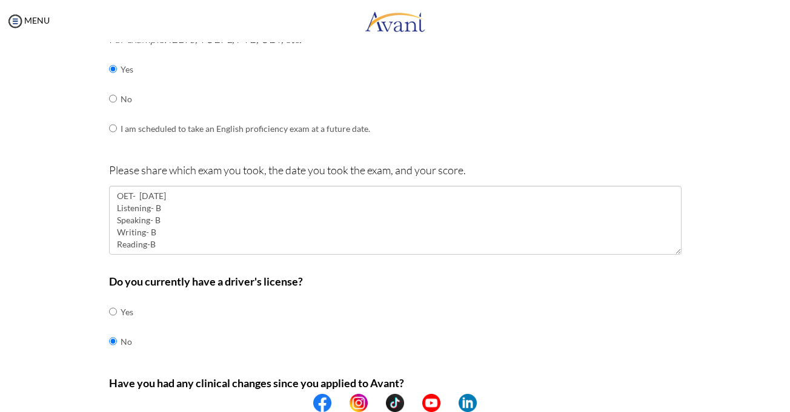
click at [784, 398] on center at bounding box center [395, 403] width 790 height 18
click at [784, 394] on center at bounding box center [395, 403] width 790 height 18
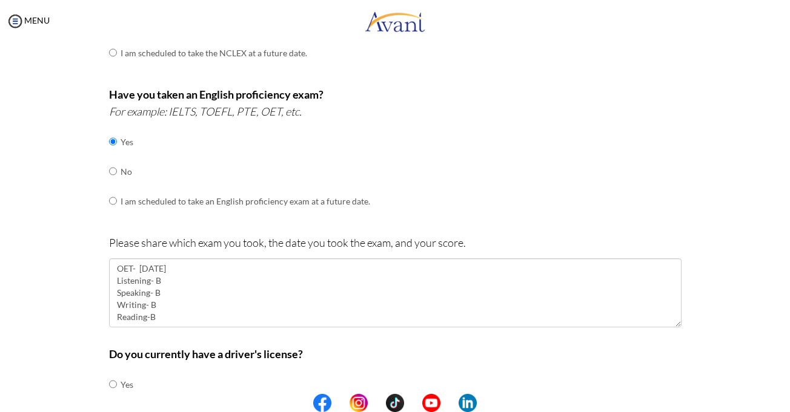
scroll to position [474, 0]
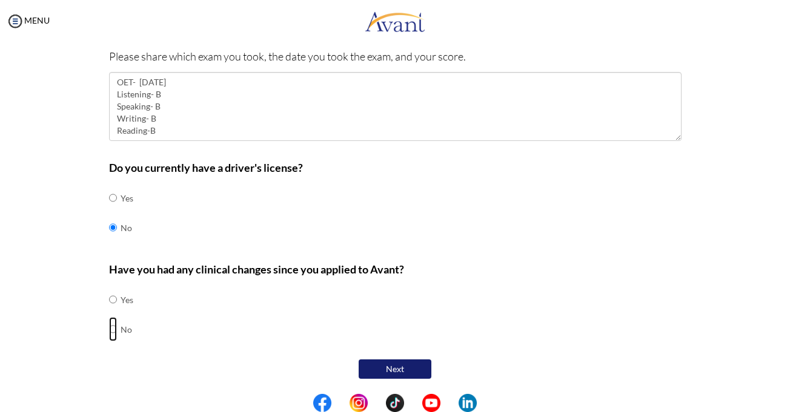
click at [109, 326] on input "radio" at bounding box center [113, 329] width 8 height 24
radio input "true"
click at [387, 367] on button "Next" at bounding box center [394, 369] width 73 height 19
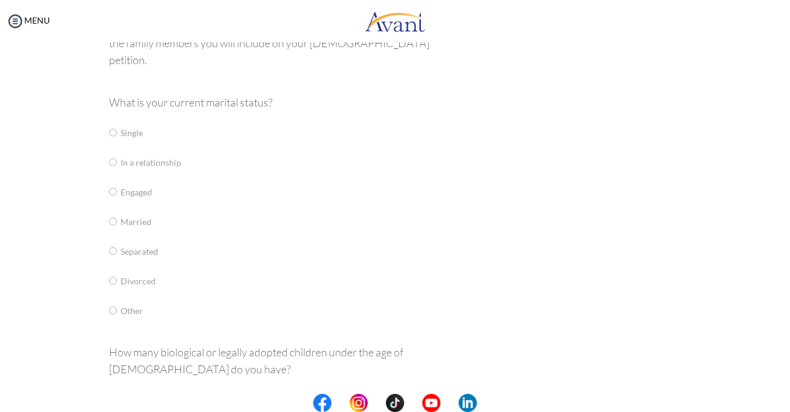
scroll to position [24, 0]
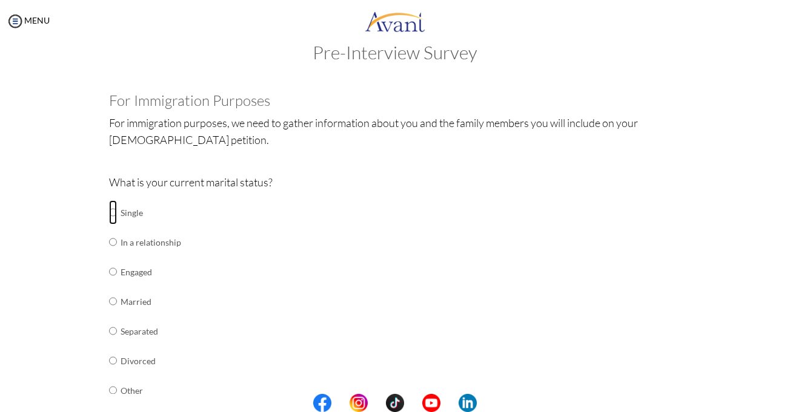
click at [109, 216] on input "radio" at bounding box center [113, 212] width 8 height 24
radio input "true"
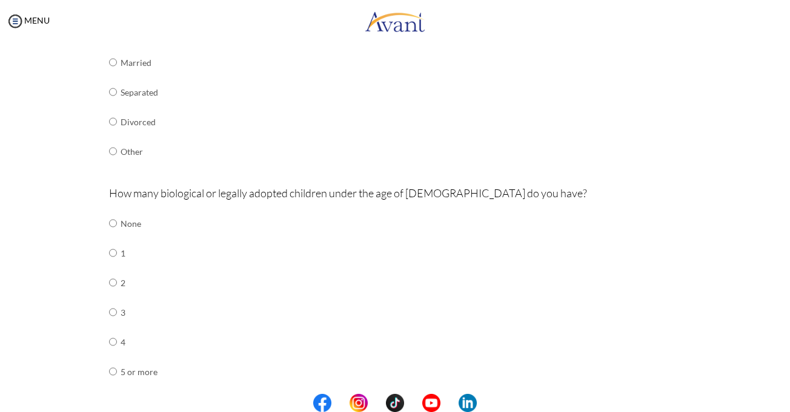
scroll to position [239, 0]
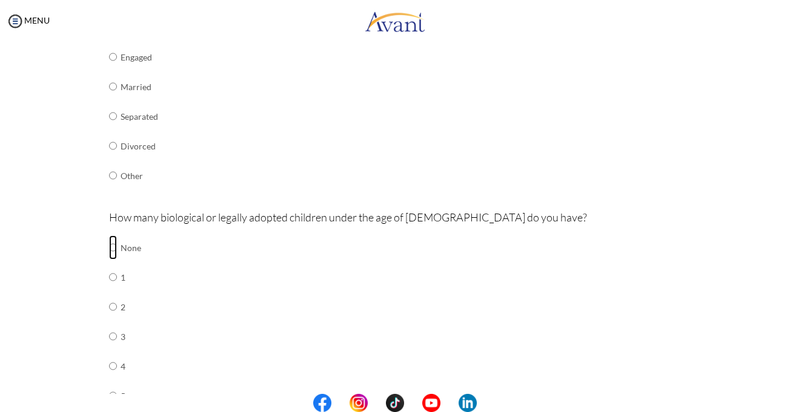
click at [109, 246] on input "radio" at bounding box center [113, 248] width 8 height 24
radio input "true"
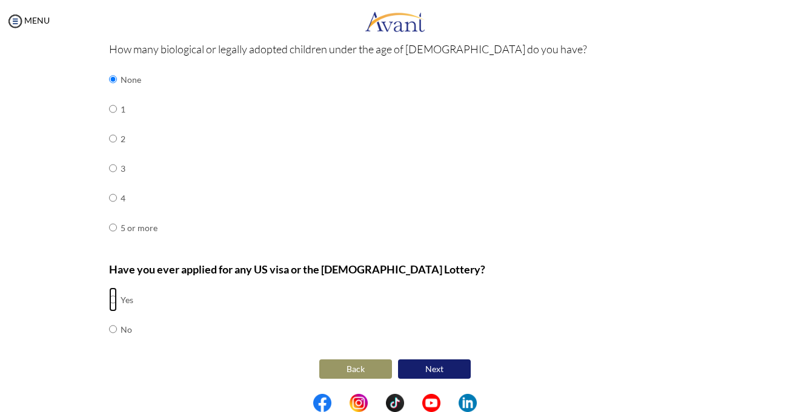
click at [109, 299] on input "radio" at bounding box center [113, 300] width 8 height 24
radio input "true"
click at [432, 372] on button "Next" at bounding box center [434, 369] width 73 height 19
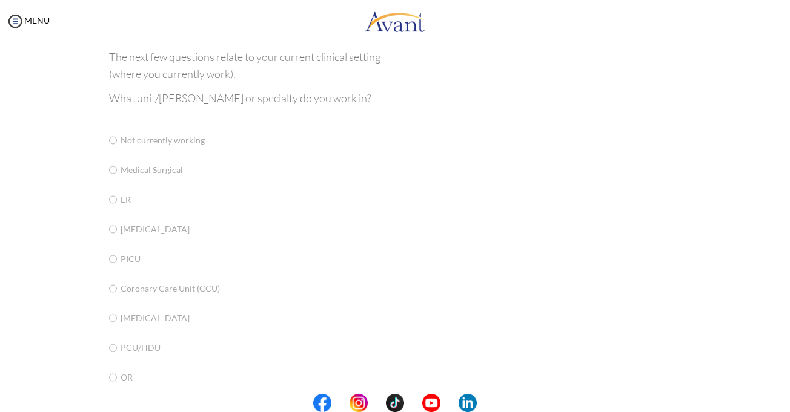
scroll to position [24, 0]
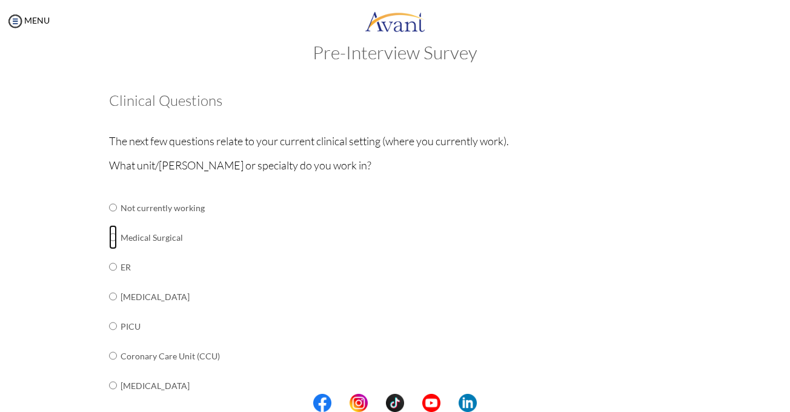
click at [109, 233] on input "radio" at bounding box center [113, 237] width 8 height 24
radio input "true"
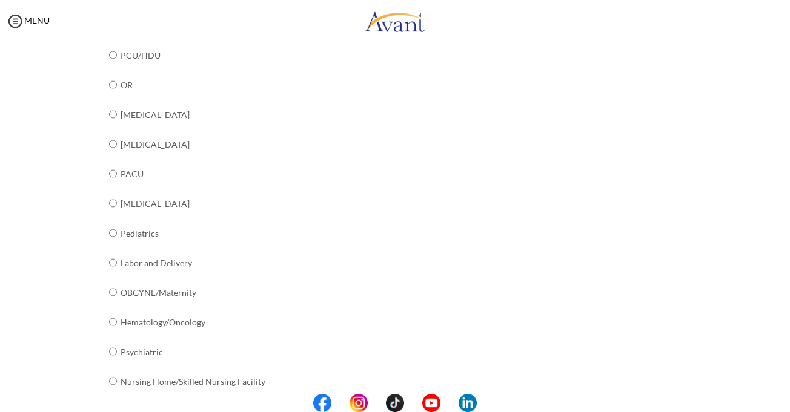
click at [783, 405] on center at bounding box center [395, 403] width 790 height 18
click at [785, 399] on center at bounding box center [395, 403] width 790 height 18
click at [785, 403] on center at bounding box center [395, 403] width 790 height 18
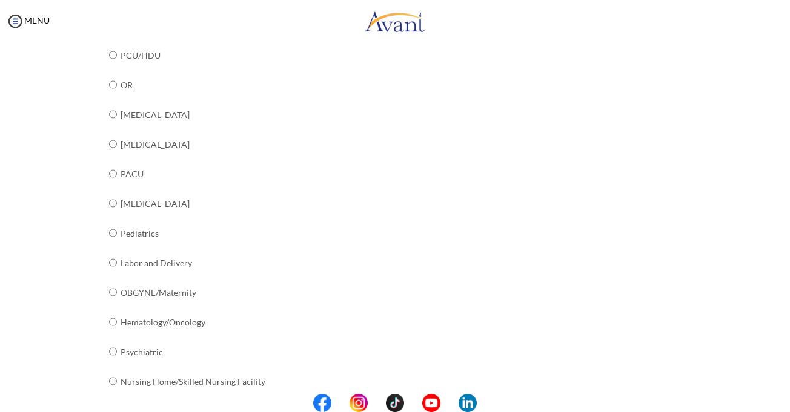
click at [785, 403] on center at bounding box center [395, 403] width 790 height 18
click at [786, 401] on center at bounding box center [395, 403] width 790 height 18
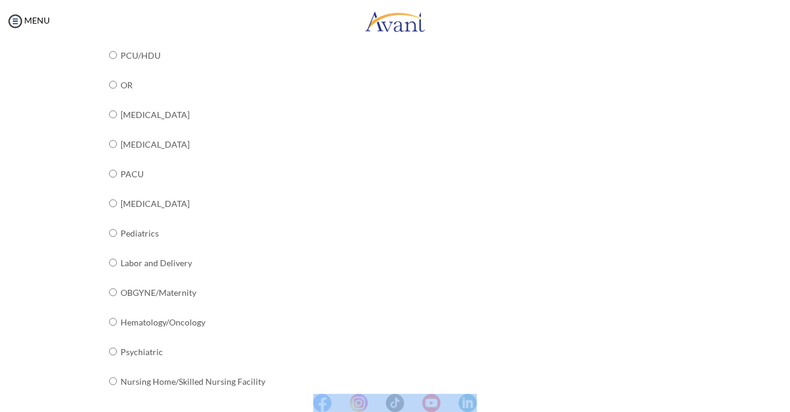
click at [786, 401] on center at bounding box center [395, 403] width 790 height 18
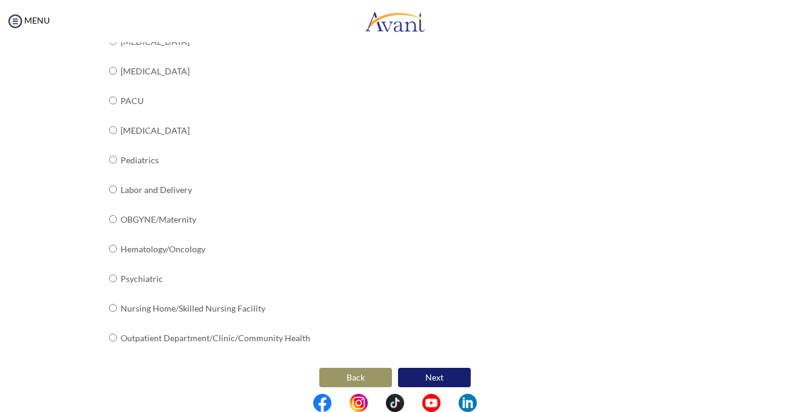
scroll to position [466, 0]
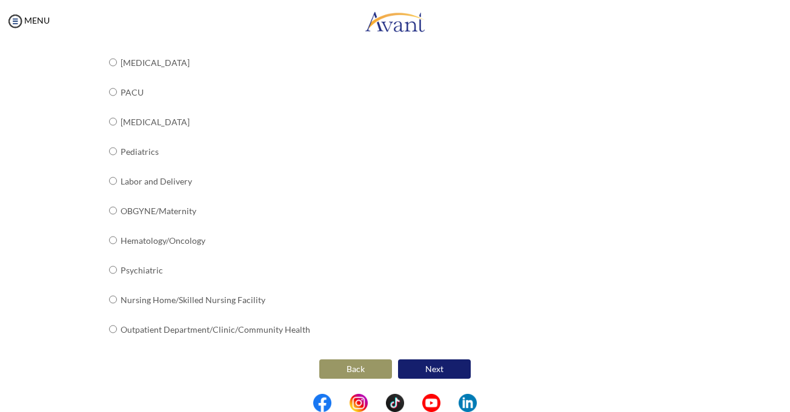
click at [427, 365] on button "Next" at bounding box center [434, 369] width 73 height 19
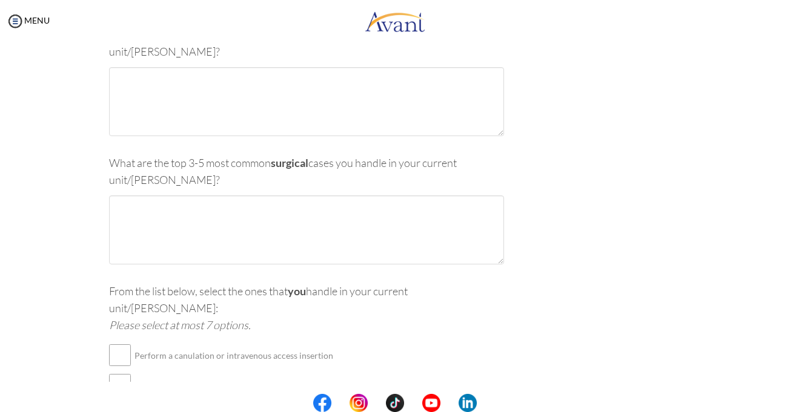
scroll to position [24, 0]
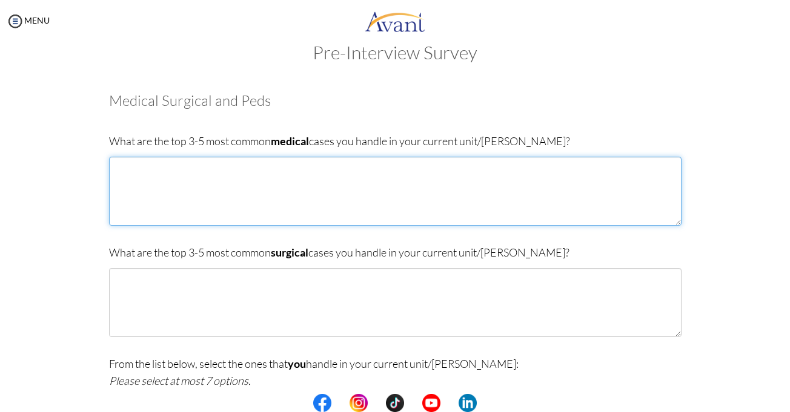
click at [147, 163] on textarea at bounding box center [395, 191] width 572 height 69
type textarea "h"
type textarea "[MEDICAL_DATA] [MEDICAL_DATA] [MEDICAL_DATA] UTI [MEDICAL_DATA]"
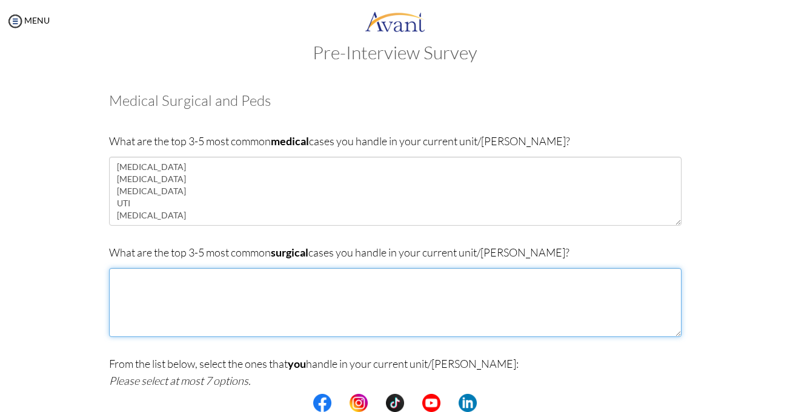
click at [125, 297] on textarea at bounding box center [395, 302] width 572 height 69
type textarea "n"
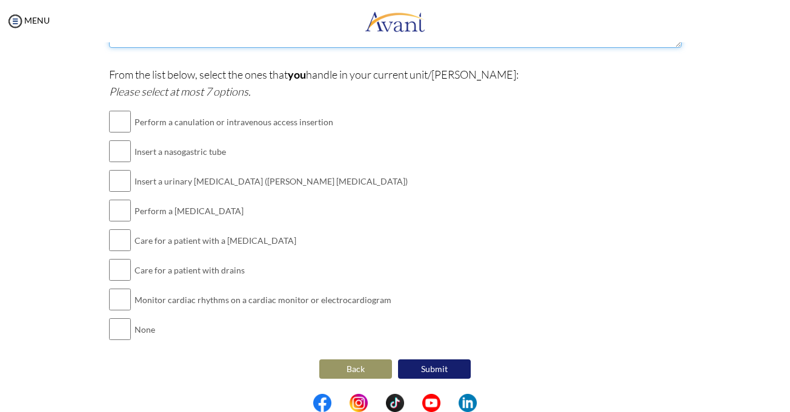
type textarea "[MEDICAL_DATA] [MEDICAL_DATA] [MEDICAL_DATA] [MEDICAL_DATA] [MEDICAL_DATA]"
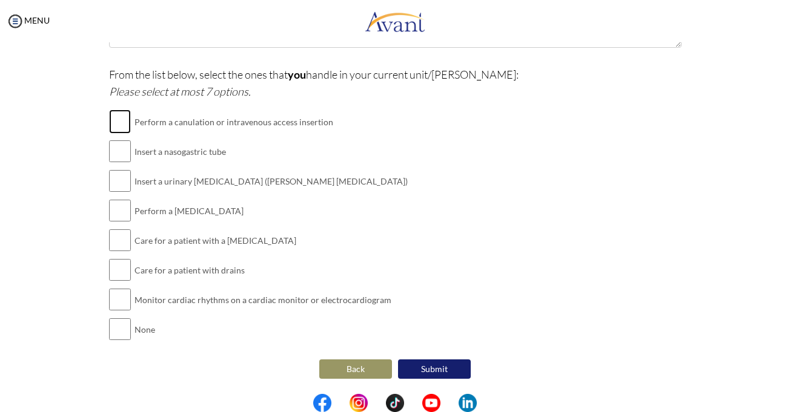
click at [113, 120] on input "checkbox" at bounding box center [120, 122] width 22 height 24
checkbox input "true"
click at [113, 153] on input "checkbox" at bounding box center [120, 151] width 22 height 24
checkbox input "true"
click at [114, 182] on input "checkbox" at bounding box center [120, 181] width 22 height 24
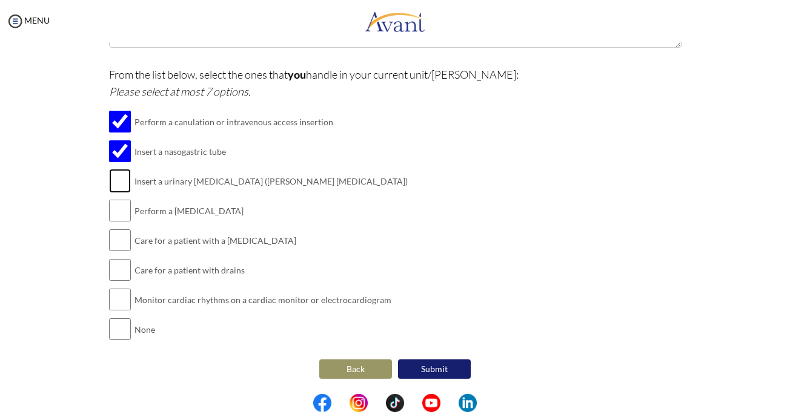
checkbox input "true"
click at [115, 217] on input "checkbox" at bounding box center [120, 211] width 22 height 24
checkbox input "true"
click at [115, 239] on input "checkbox" at bounding box center [120, 240] width 22 height 24
checkbox input "true"
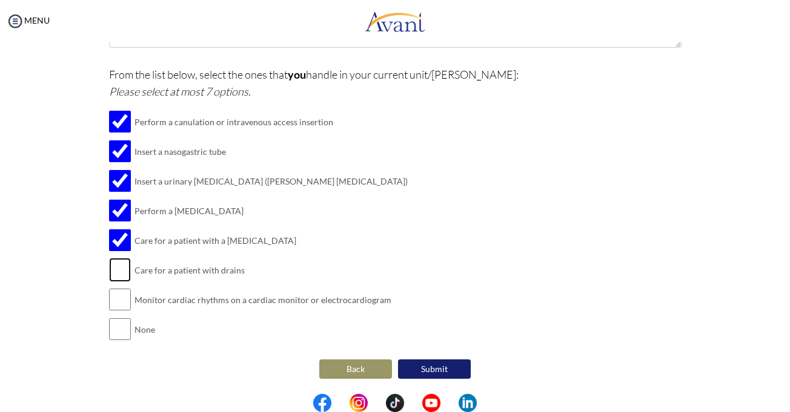
click at [115, 272] on input "checkbox" at bounding box center [120, 270] width 22 height 24
checkbox input "true"
click at [424, 366] on button "Submit" at bounding box center [434, 369] width 73 height 19
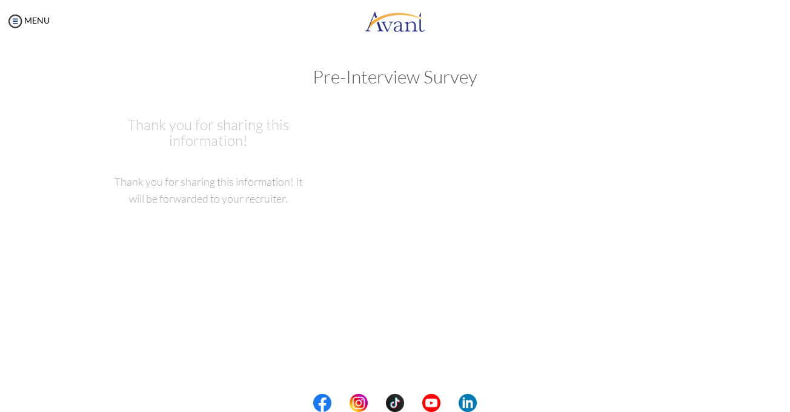
scroll to position [0, 0]
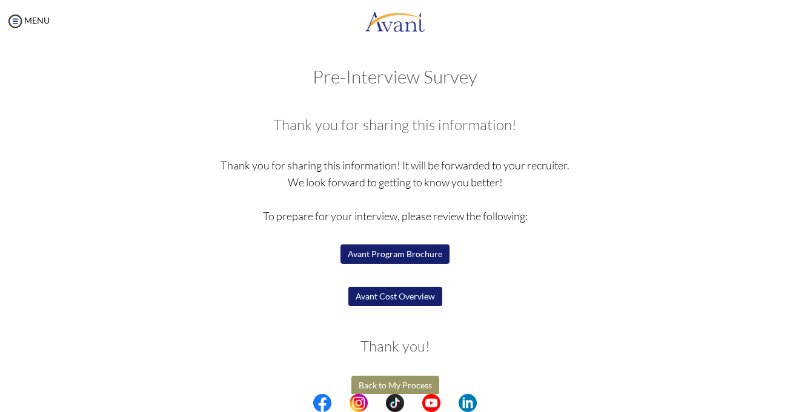
click at [407, 381] on button "Back to My Process" at bounding box center [395, 385] width 88 height 19
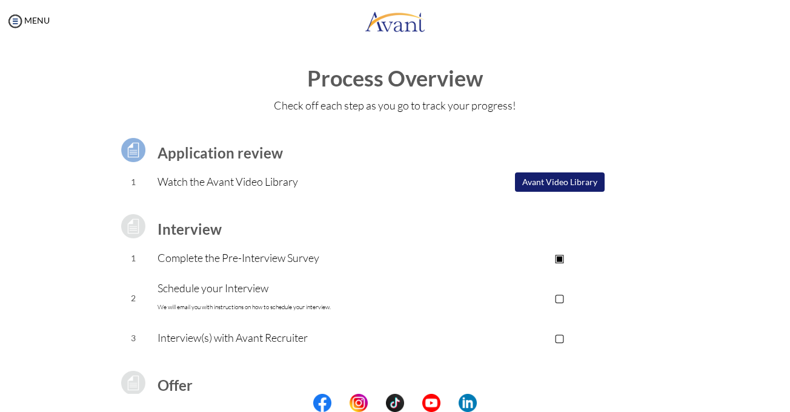
click at [594, 178] on button "Avant Video Library" at bounding box center [560, 182] width 90 height 19
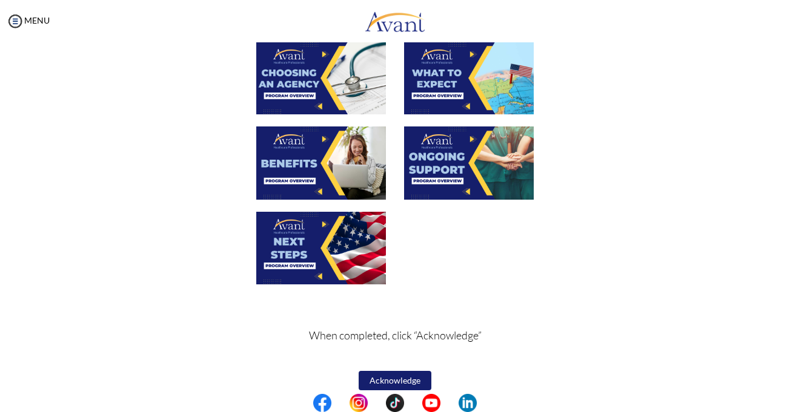
scroll to position [420, 0]
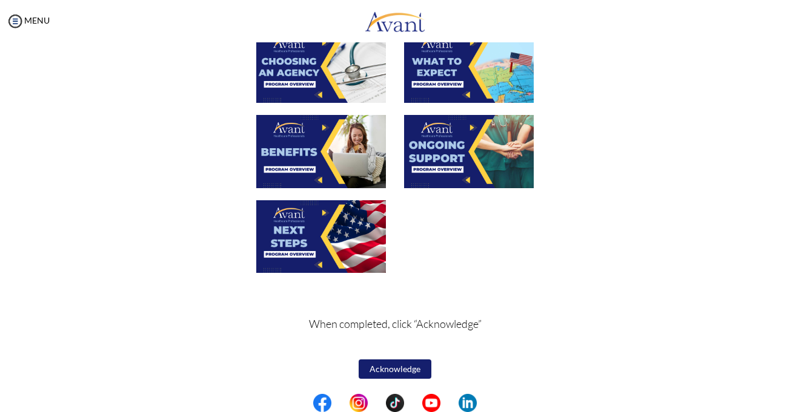
click at [371, 367] on button "Acknowledge" at bounding box center [394, 369] width 73 height 19
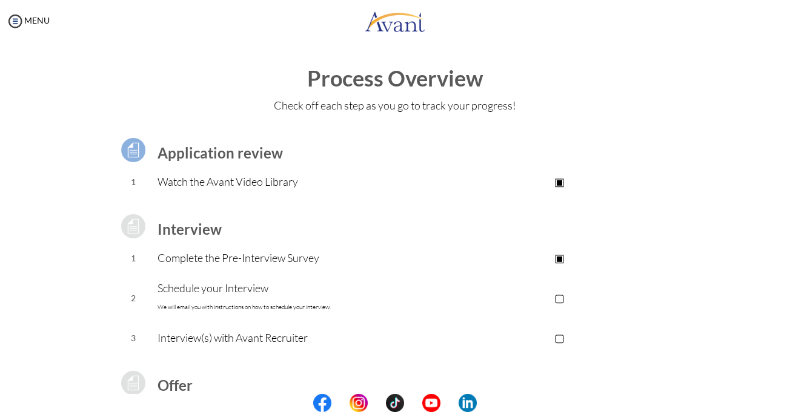
click at [780, 372] on div "My Status What is the next step? We would like you to watch the introductory vi…" at bounding box center [395, 248] width 790 height 412
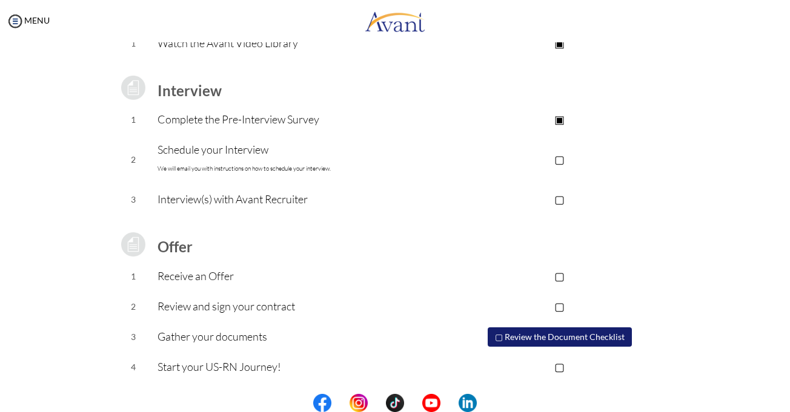
click at [575, 333] on button "▢ Review the Document Checklist" at bounding box center [559, 337] width 144 height 19
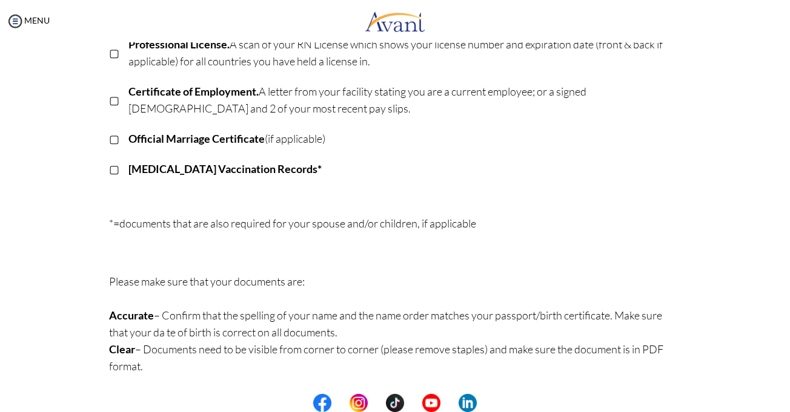
scroll to position [0, 0]
